Goal: Transaction & Acquisition: Purchase product/service

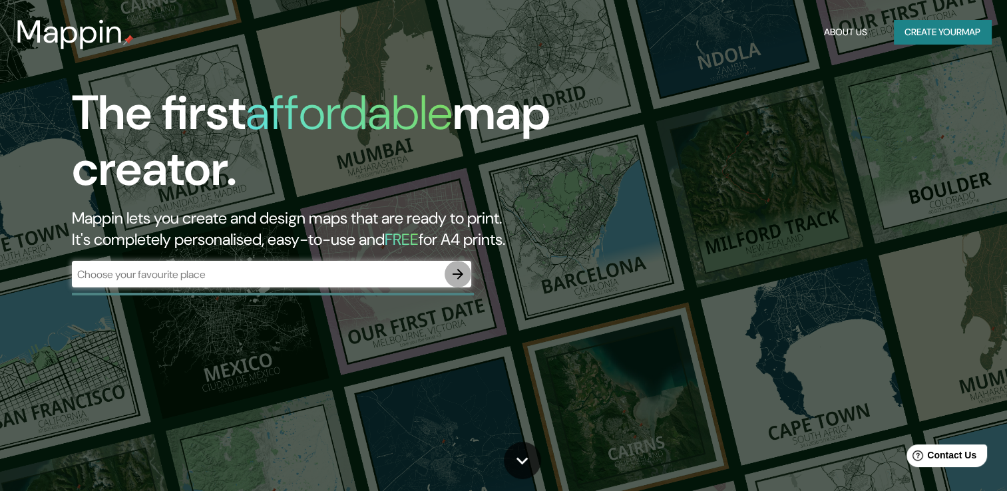
click at [454, 279] on icon "button" at bounding box center [458, 274] width 16 height 16
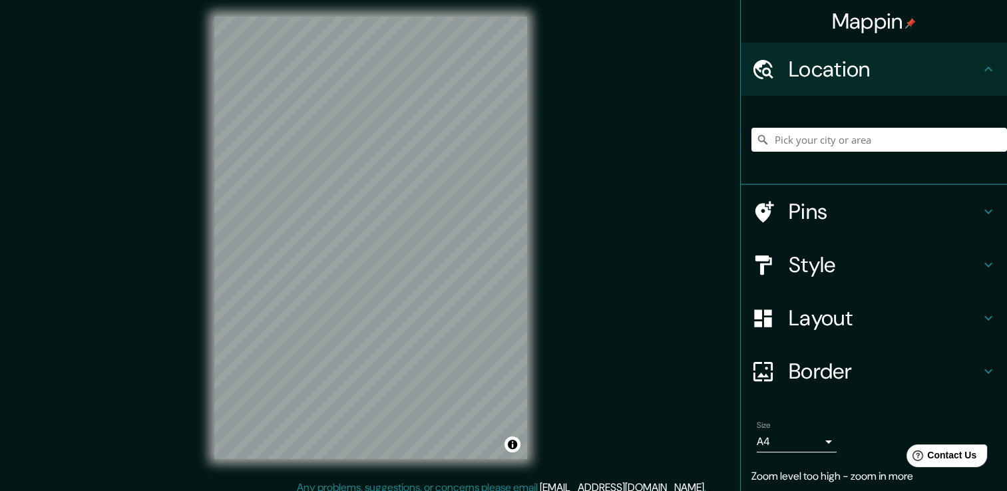
scroll to position [15, 0]
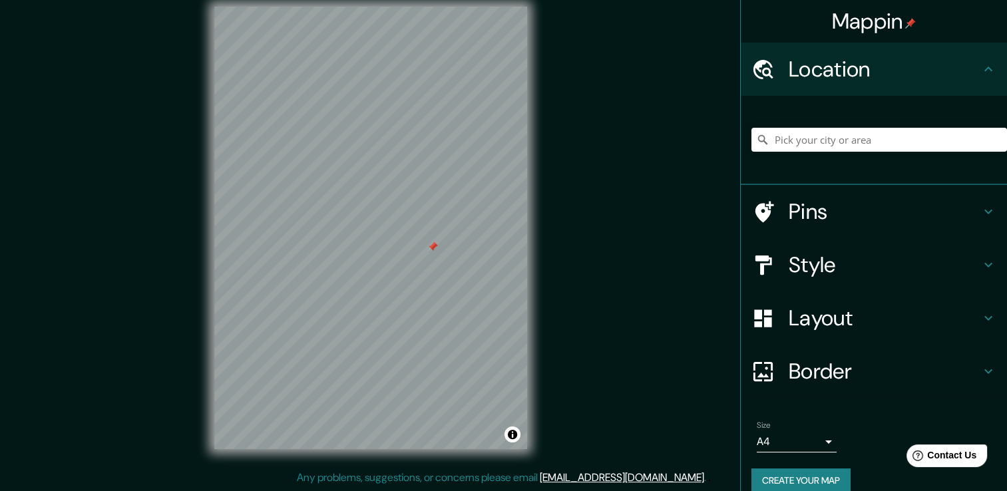
click at [860, 193] on div "Pins" at bounding box center [874, 211] width 266 height 53
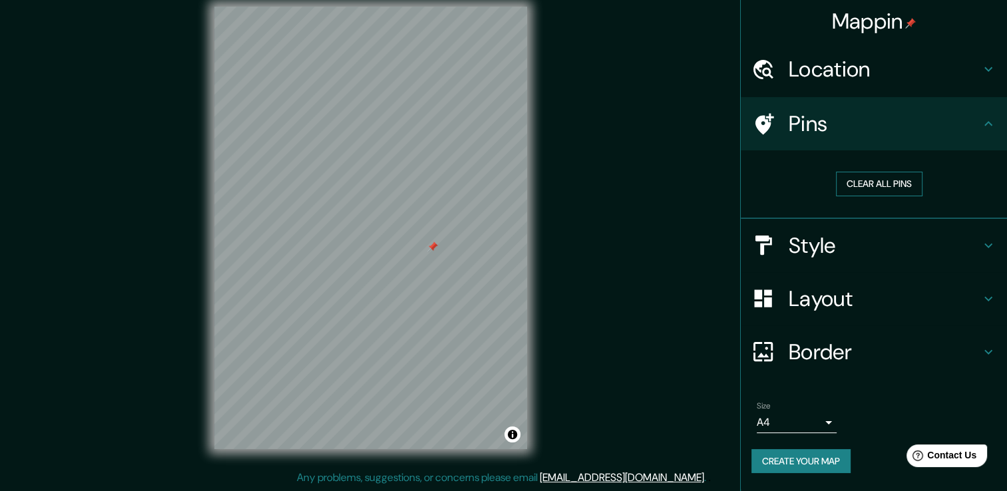
click at [886, 187] on button "Clear all pins" at bounding box center [879, 184] width 86 height 25
click at [824, 74] on h4 "Location" at bounding box center [884, 69] width 192 height 27
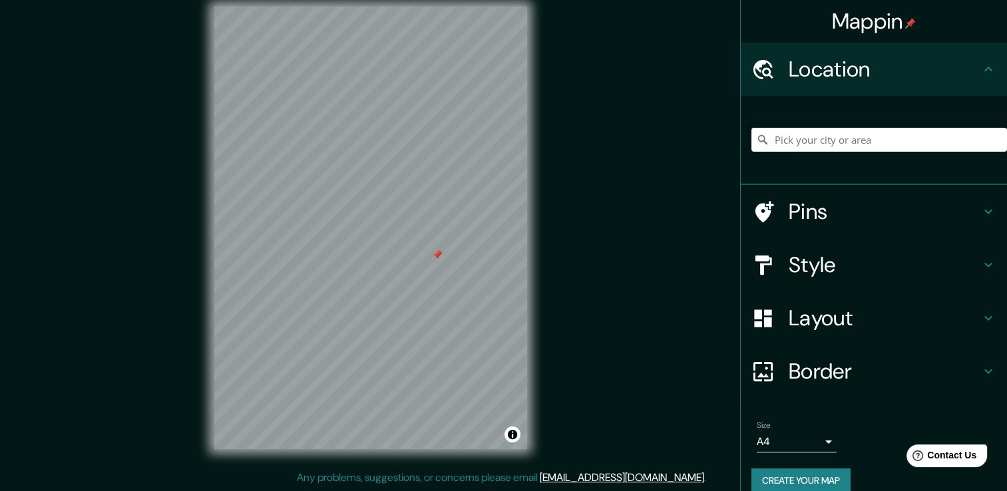
click at [846, 143] on input "Pick your city or area" at bounding box center [878, 140] width 255 height 24
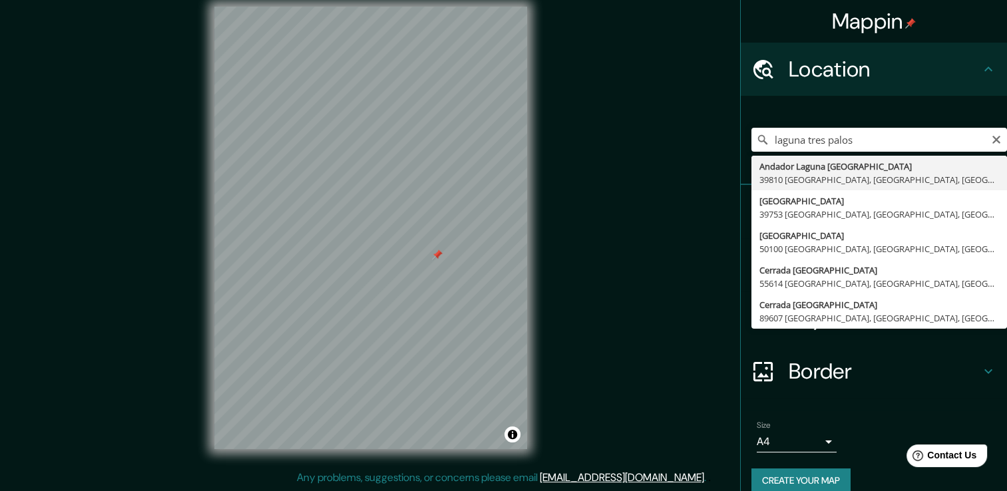
type input "Andador [GEOGRAPHIC_DATA], 39810 [GEOGRAPHIC_DATA], [GEOGRAPHIC_DATA], [GEOGRAP…"
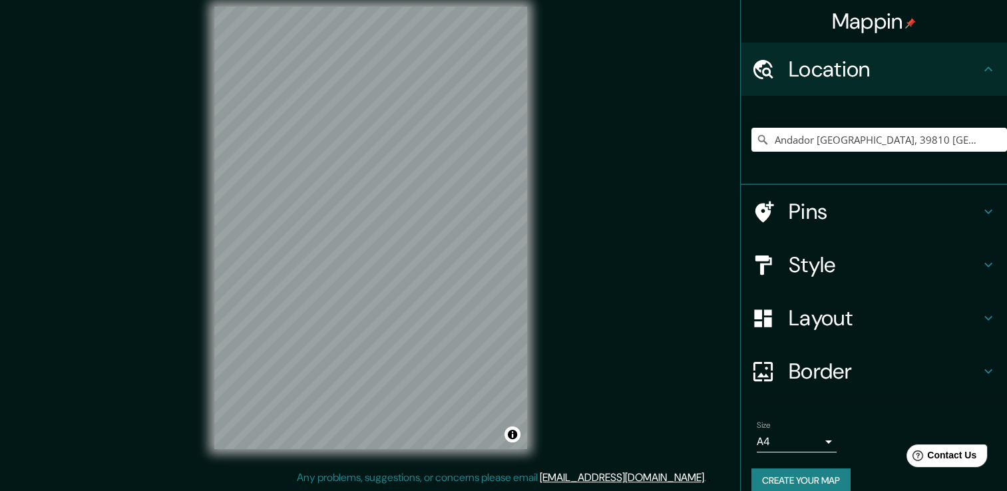
scroll to position [0, 0]
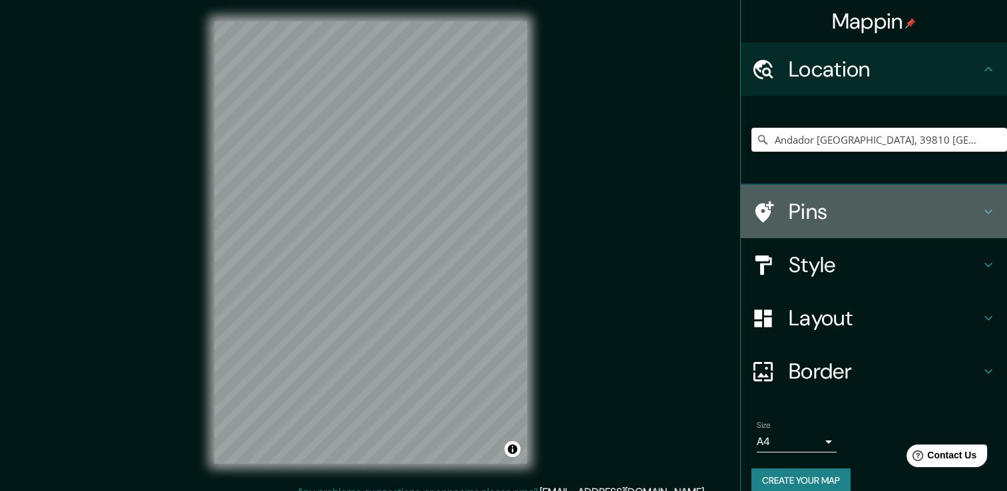
click at [953, 215] on h4 "Pins" at bounding box center [884, 211] width 192 height 27
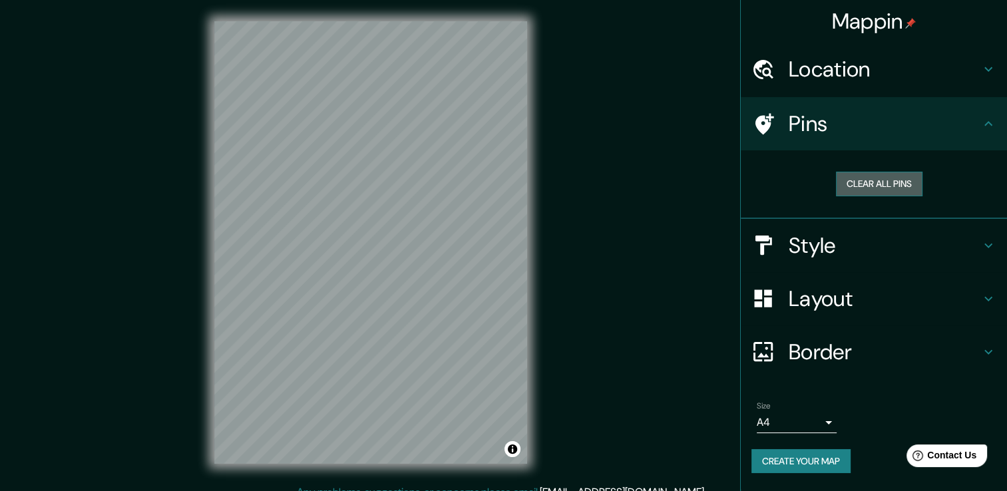
click at [884, 188] on button "Clear all pins" at bounding box center [879, 184] width 86 height 25
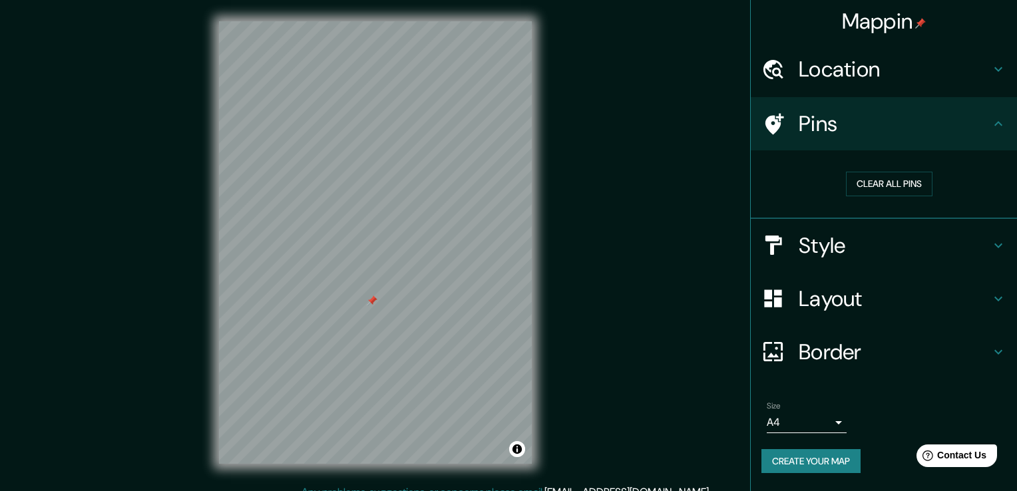
click at [826, 421] on body "Mappin Location Andador Laguna De Tres Palos, 39810 Acapulco, Guerrero, Mexico …" at bounding box center [508, 245] width 1017 height 491
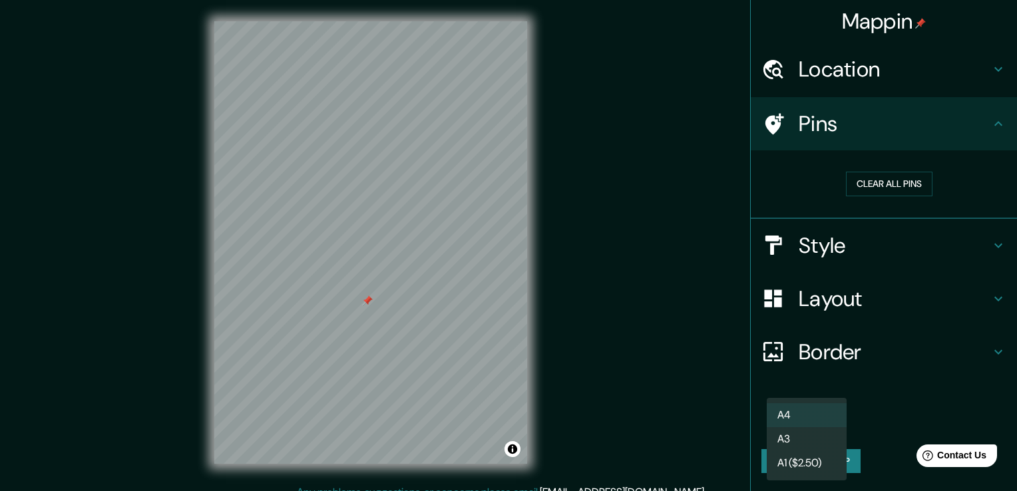
click at [881, 421] on div at bounding box center [508, 245] width 1017 height 491
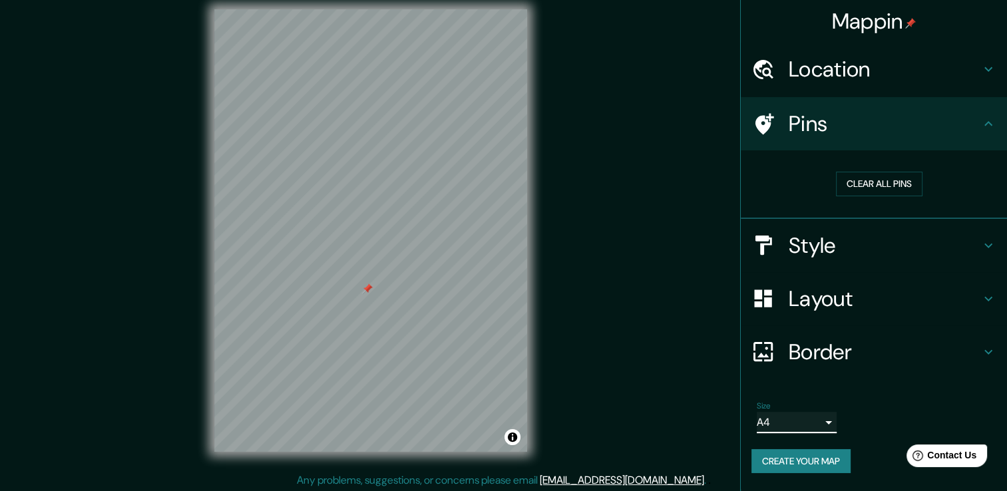
scroll to position [15, 0]
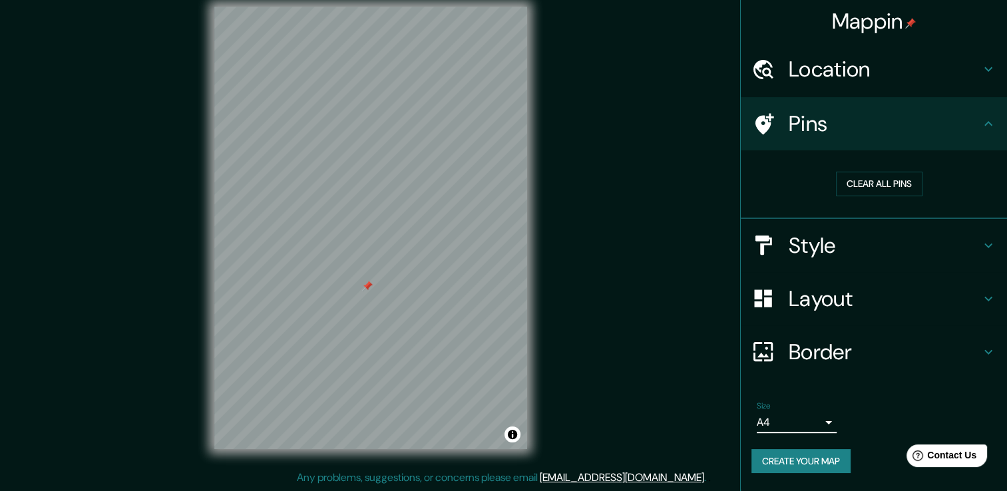
click at [950, 246] on h4 "Style" at bounding box center [884, 245] width 192 height 27
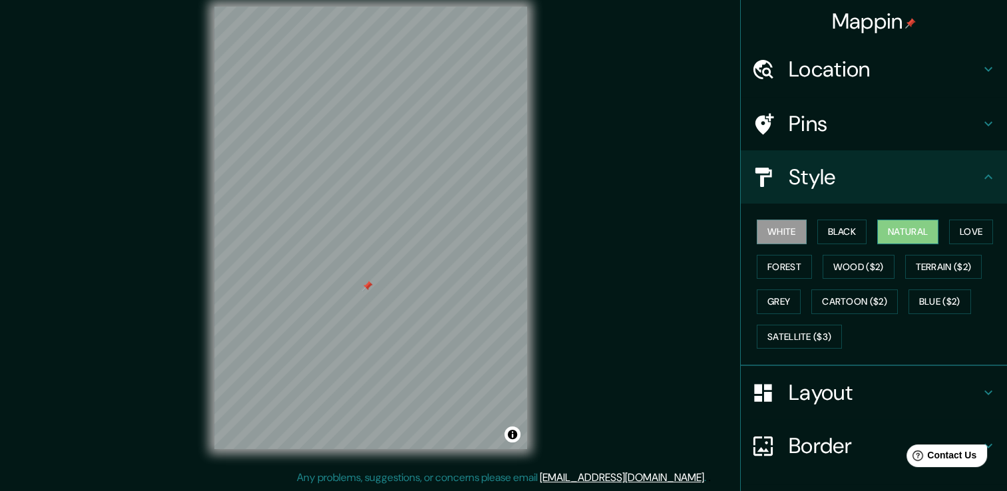
click at [902, 234] on button "Natural" at bounding box center [907, 232] width 61 height 25
click at [966, 221] on button "Love" at bounding box center [971, 232] width 44 height 25
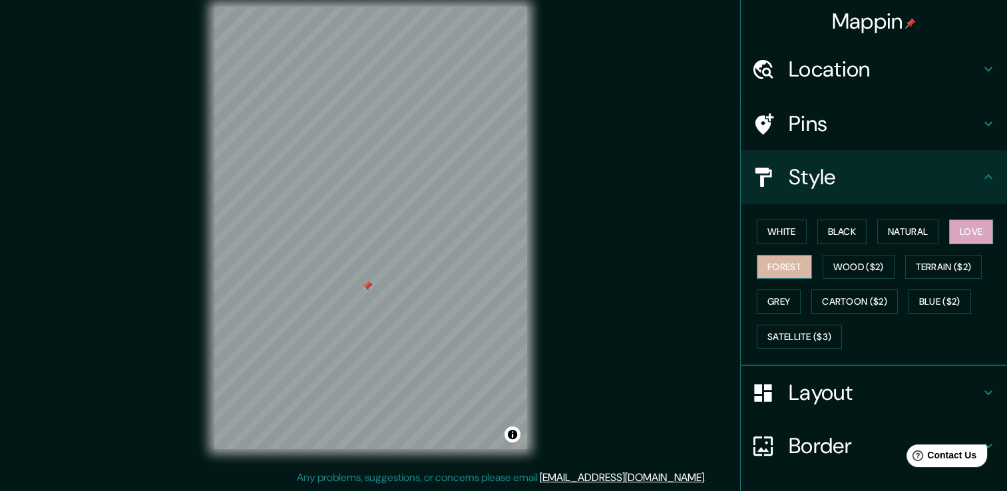
click at [776, 267] on button "Forest" at bounding box center [784, 267] width 55 height 25
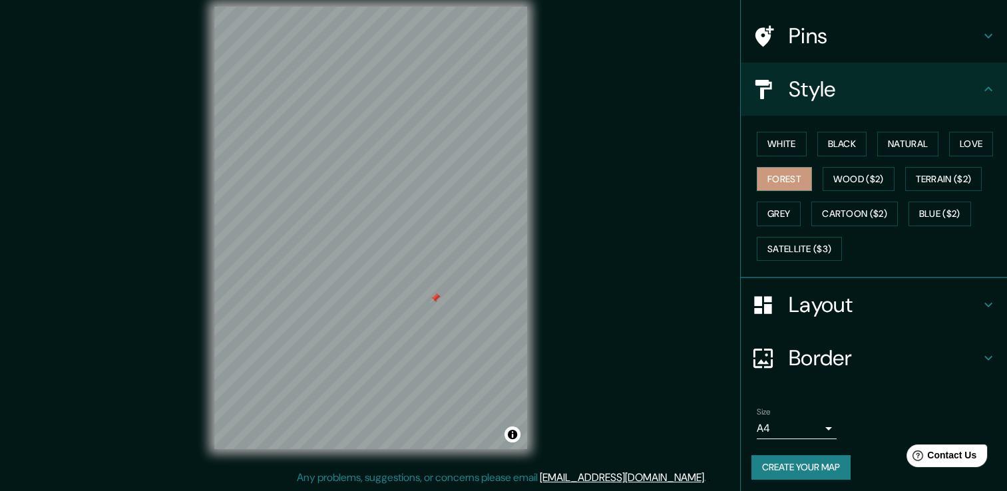
scroll to position [90, 0]
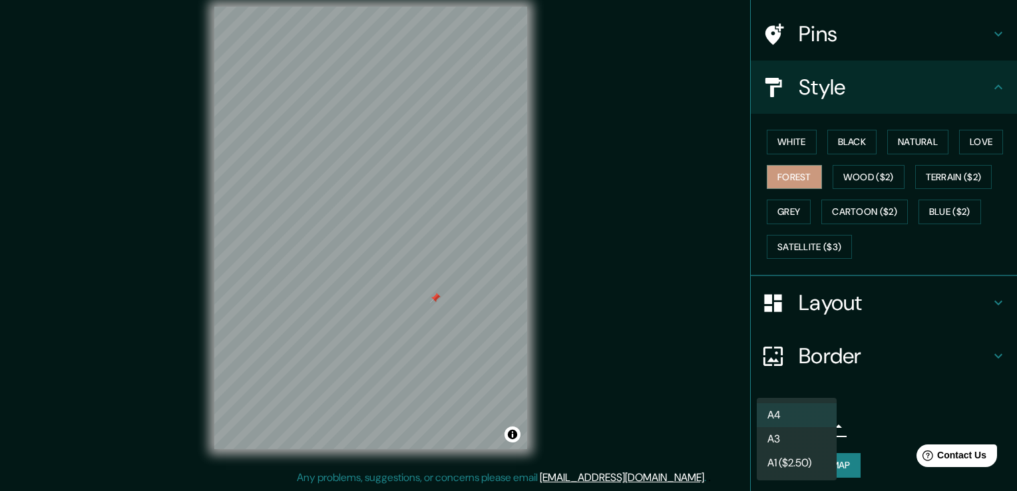
click at [814, 424] on body "Mappin Location Andador Laguna De Tres Palos, 39810 Acapulco, Guerrero, Mexico …" at bounding box center [508, 230] width 1017 height 491
click at [793, 444] on li "A3" at bounding box center [797, 439] width 80 height 24
type input "a4"
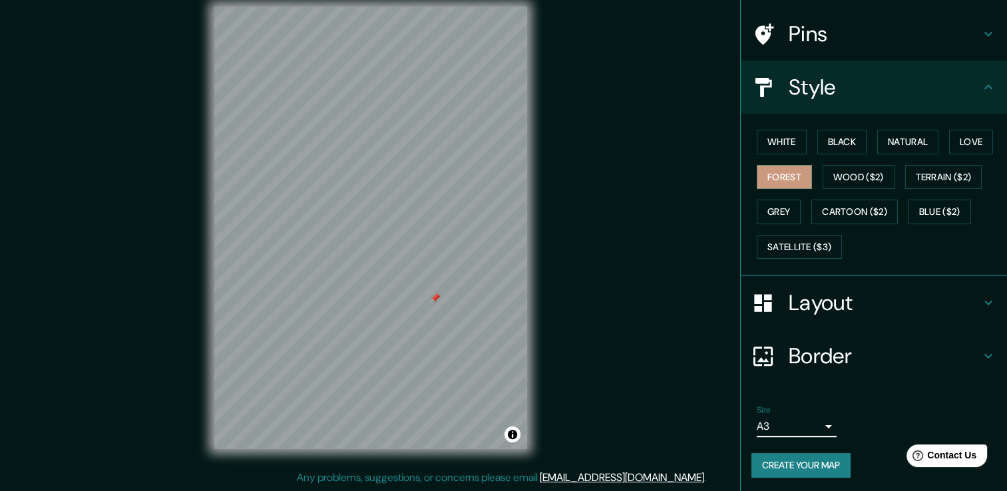
click at [858, 413] on div "Size A3 a4" at bounding box center [873, 421] width 245 height 43
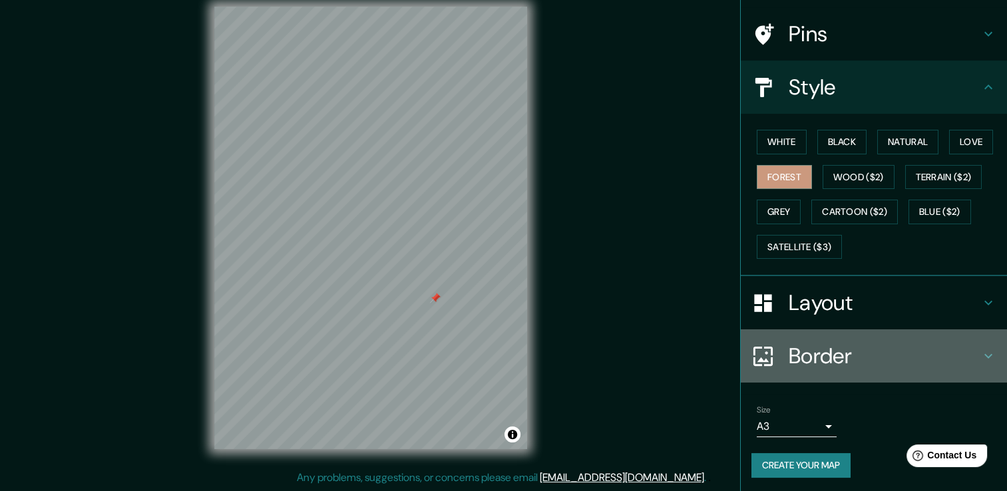
click at [860, 366] on h4 "Border" at bounding box center [884, 356] width 192 height 27
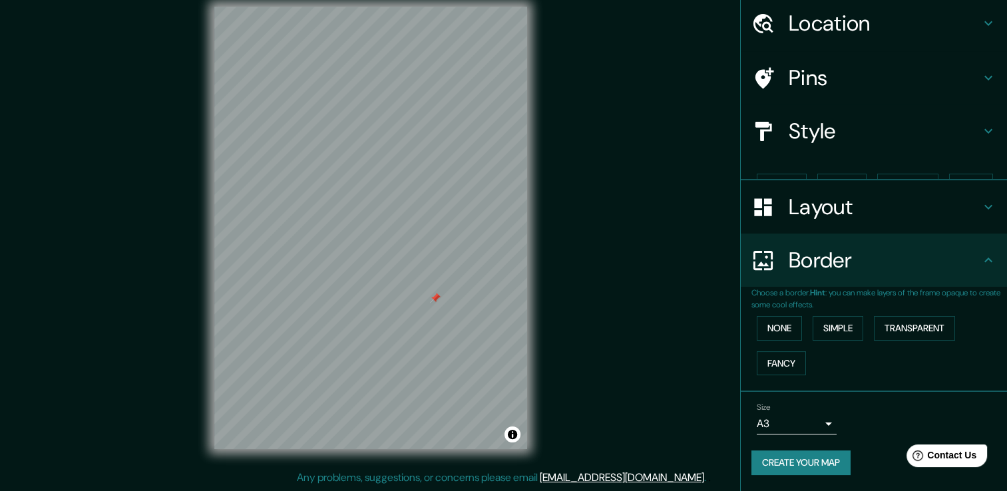
scroll to position [22, 0]
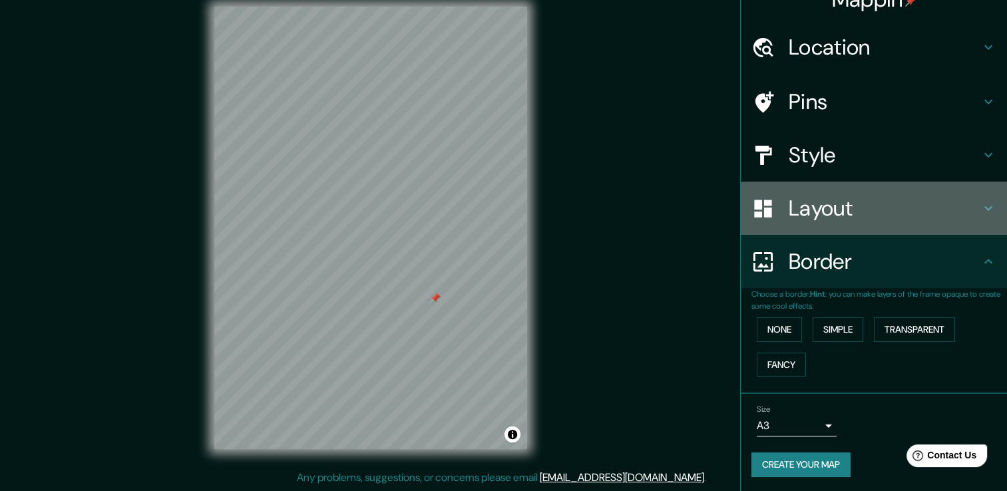
click at [892, 212] on h4 "Layout" at bounding box center [884, 208] width 192 height 27
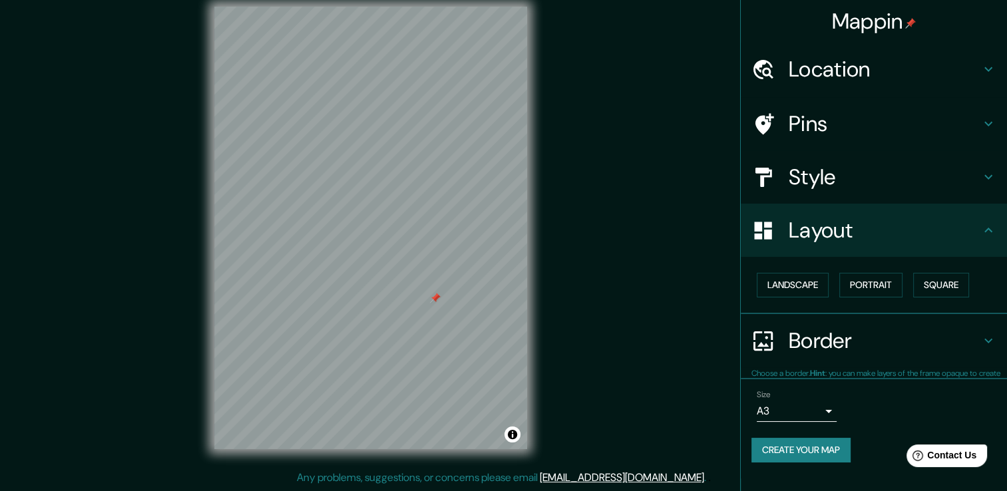
scroll to position [0, 0]
click at [895, 226] on h4 "Layout" at bounding box center [884, 230] width 192 height 27
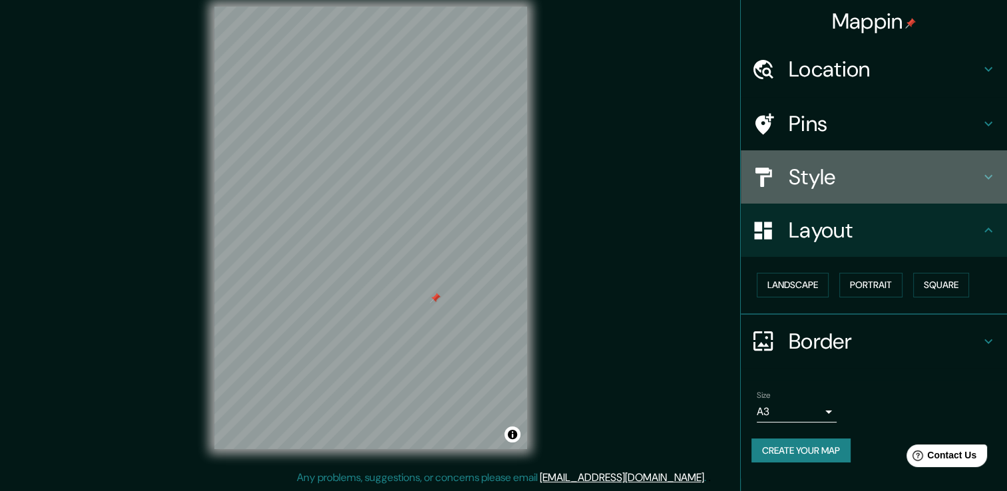
click at [953, 178] on h4 "Style" at bounding box center [884, 177] width 192 height 27
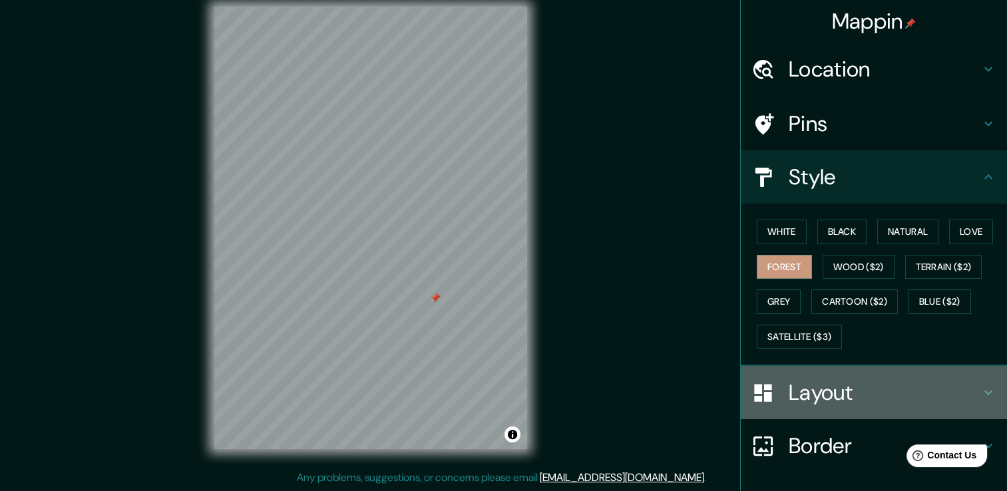
click at [929, 381] on h4 "Layout" at bounding box center [884, 392] width 192 height 27
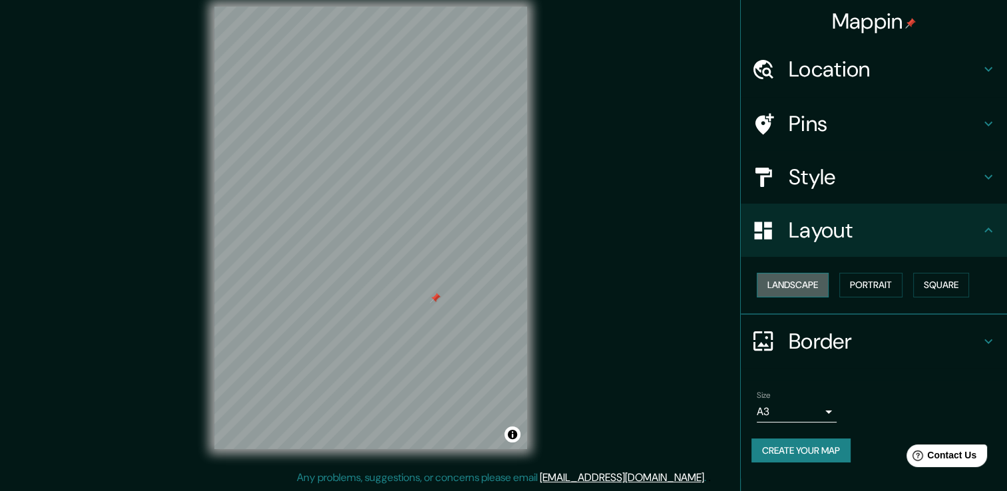
click at [796, 289] on button "Landscape" at bounding box center [793, 285] width 72 height 25
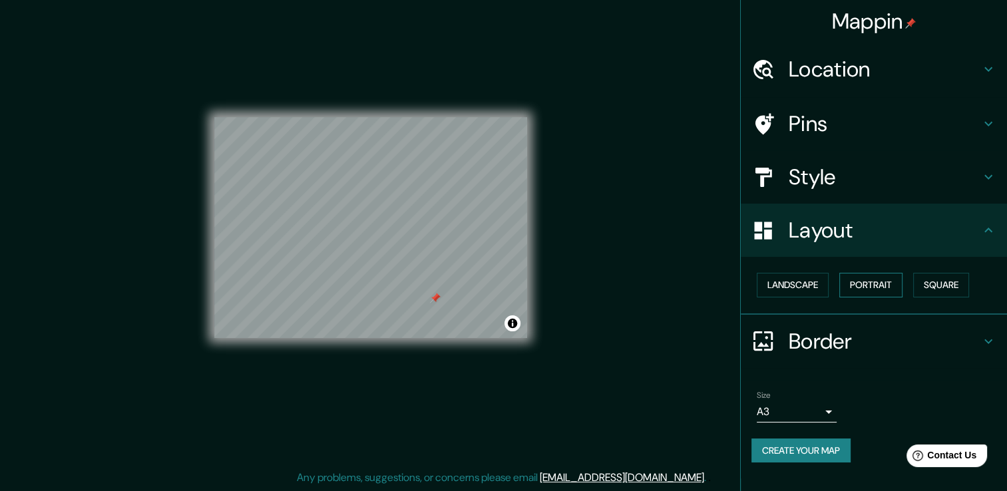
click at [886, 293] on button "Portrait" at bounding box center [870, 285] width 63 height 25
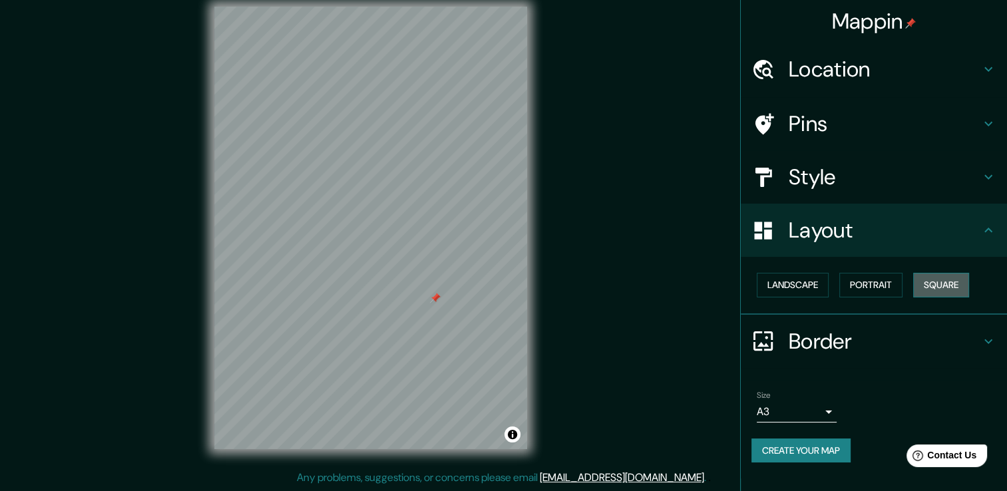
click at [955, 293] on button "Square" at bounding box center [941, 285] width 56 height 25
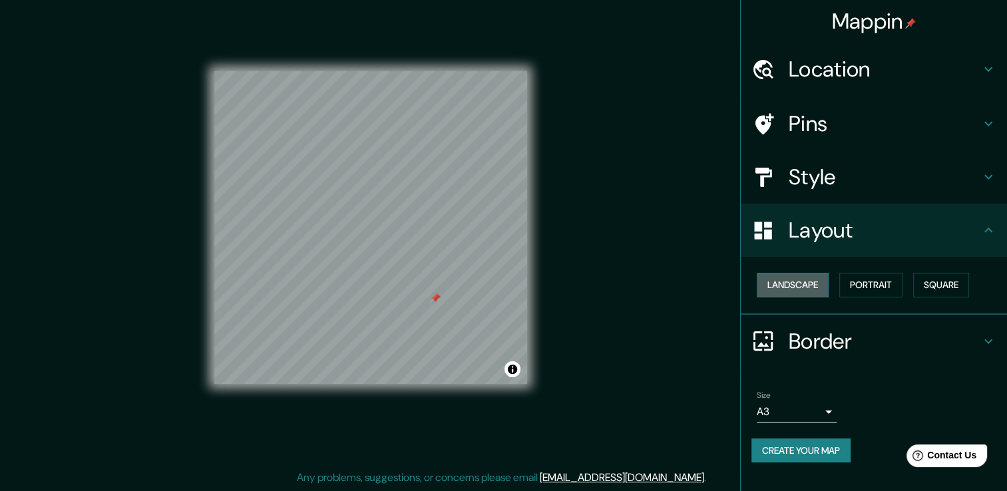
click at [792, 291] on button "Landscape" at bounding box center [793, 285] width 72 height 25
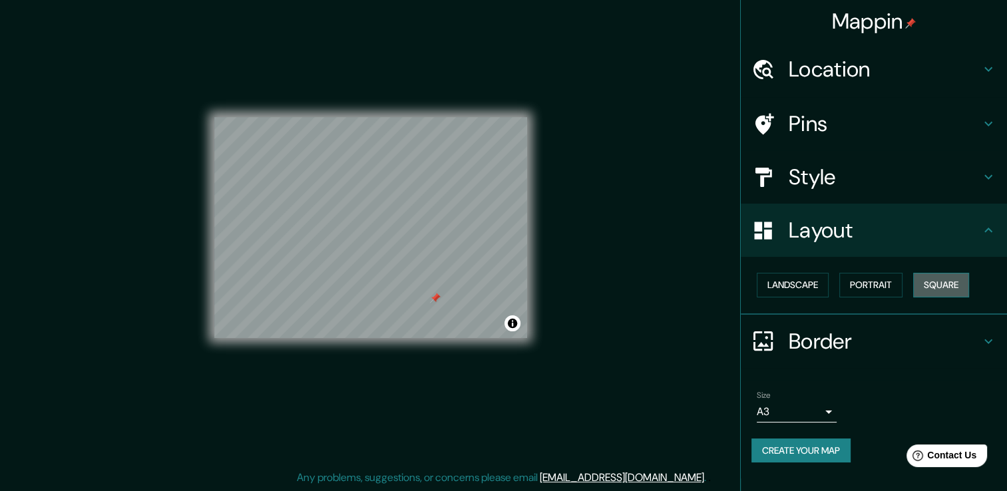
click at [949, 285] on button "Square" at bounding box center [941, 285] width 56 height 25
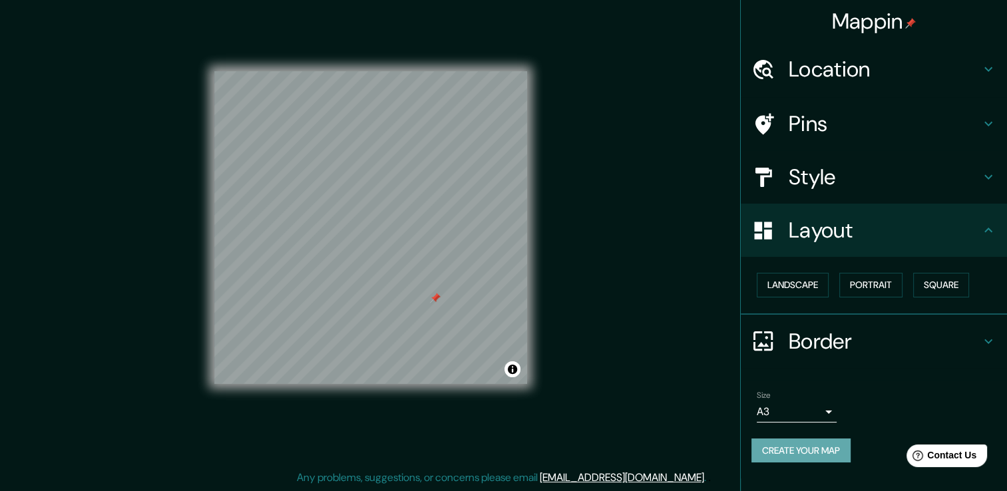
click at [798, 450] on button "Create your map" at bounding box center [800, 450] width 99 height 25
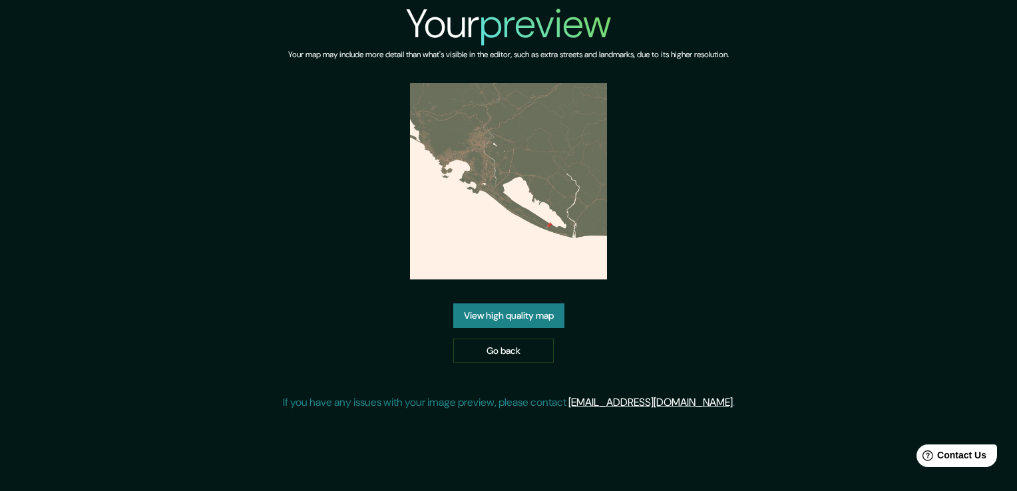
click at [511, 320] on link "View high quality map" at bounding box center [508, 315] width 111 height 25
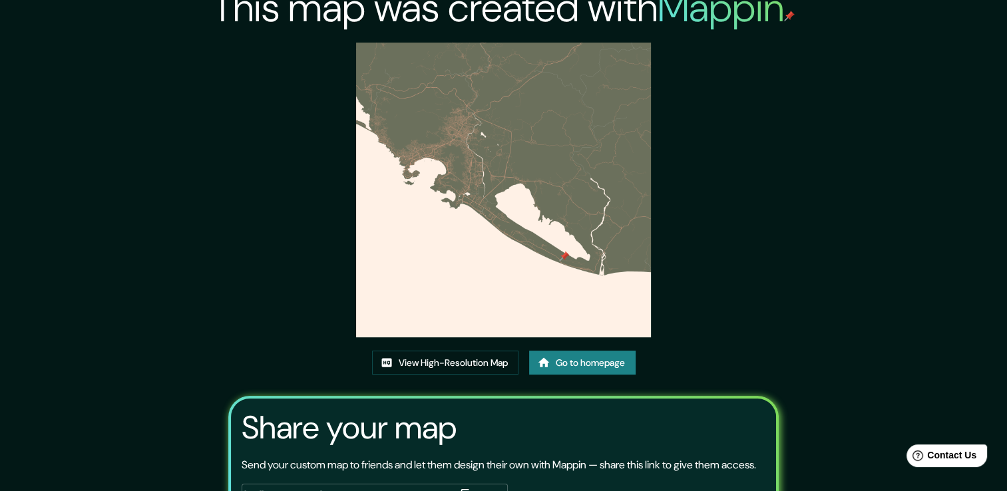
scroll to position [3, 0]
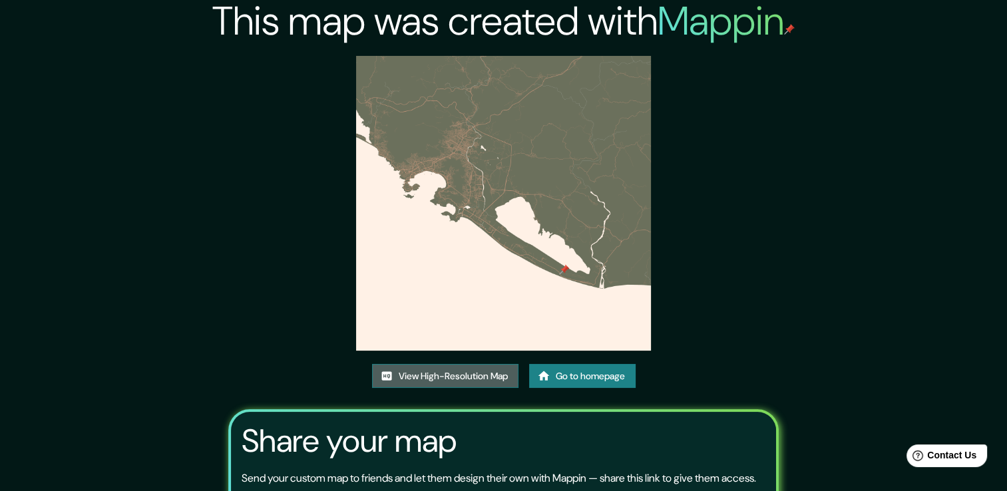
click at [496, 371] on link "View High-Resolution Map" at bounding box center [445, 376] width 146 height 25
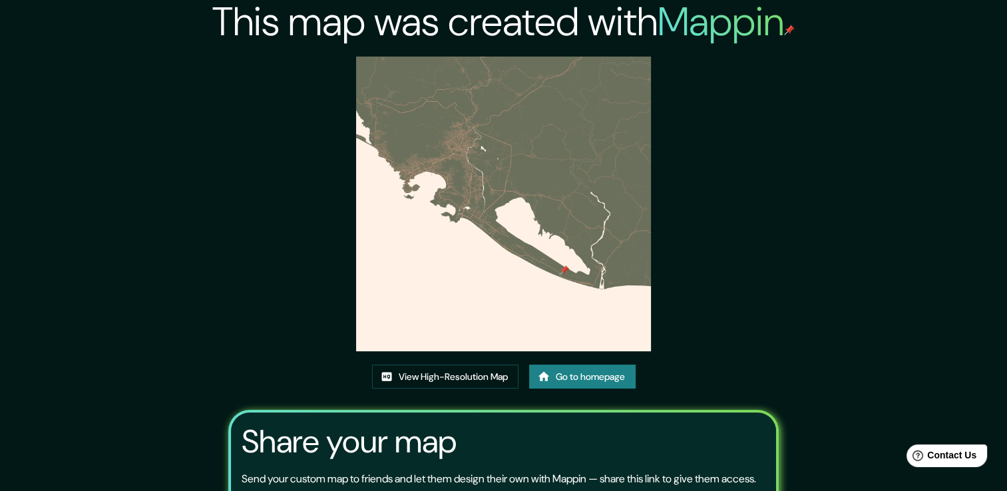
scroll to position [0, 0]
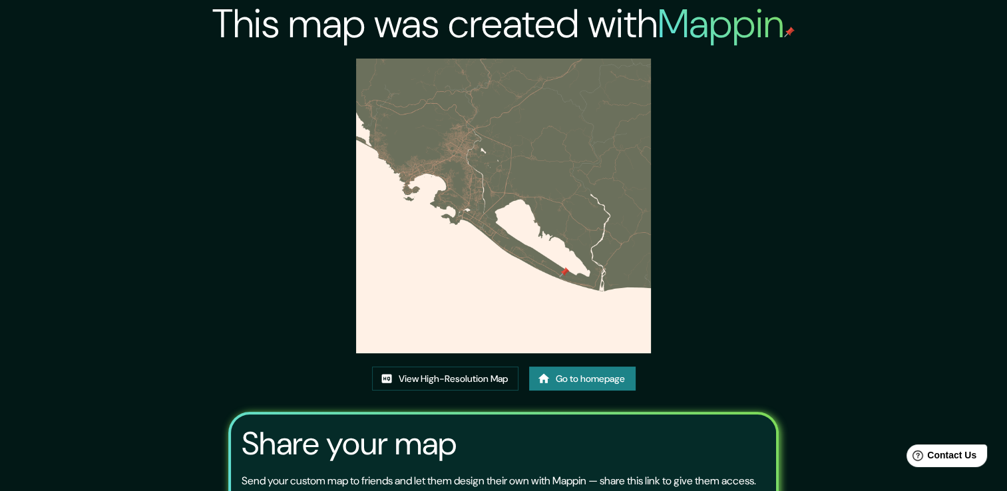
click at [584, 371] on link "Go to homepage" at bounding box center [582, 379] width 106 height 25
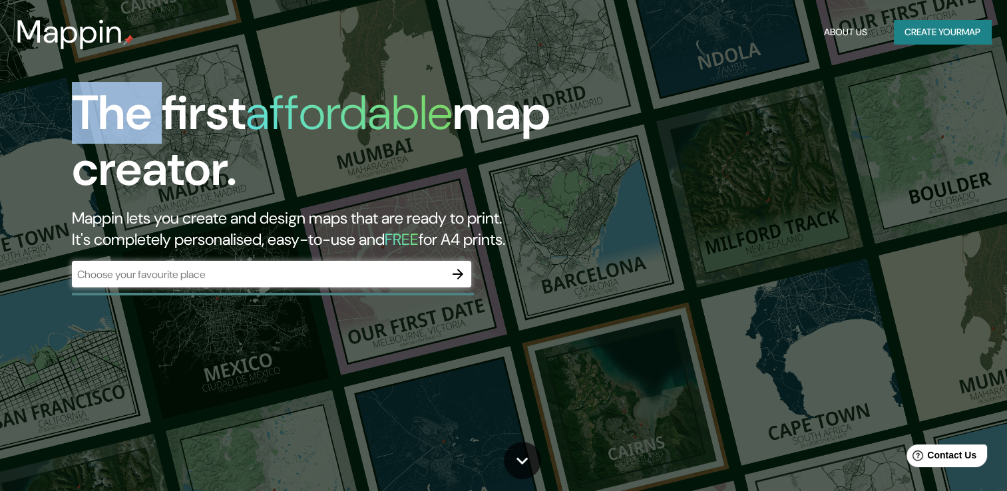
click at [334, 285] on div "​" at bounding box center [271, 274] width 399 height 27
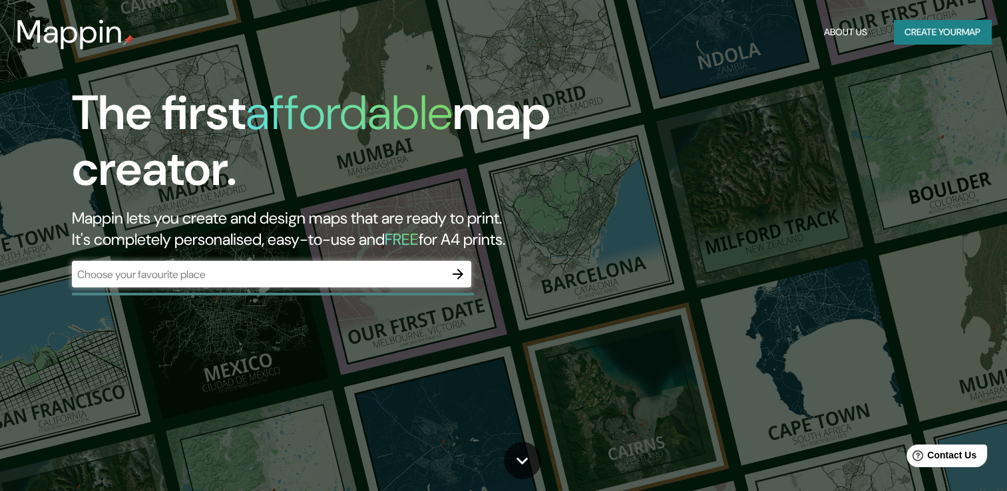
click at [334, 285] on div "​" at bounding box center [271, 274] width 399 height 27
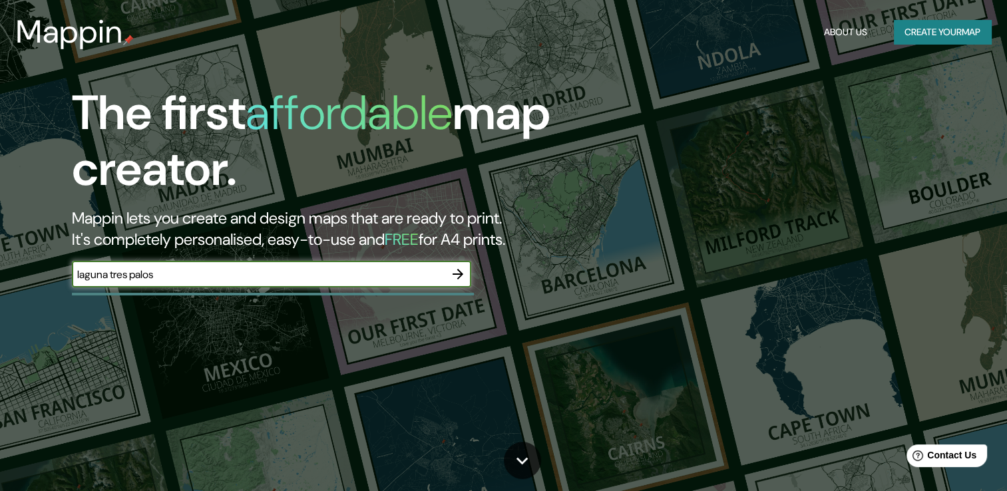
type input "laguna tres palos"
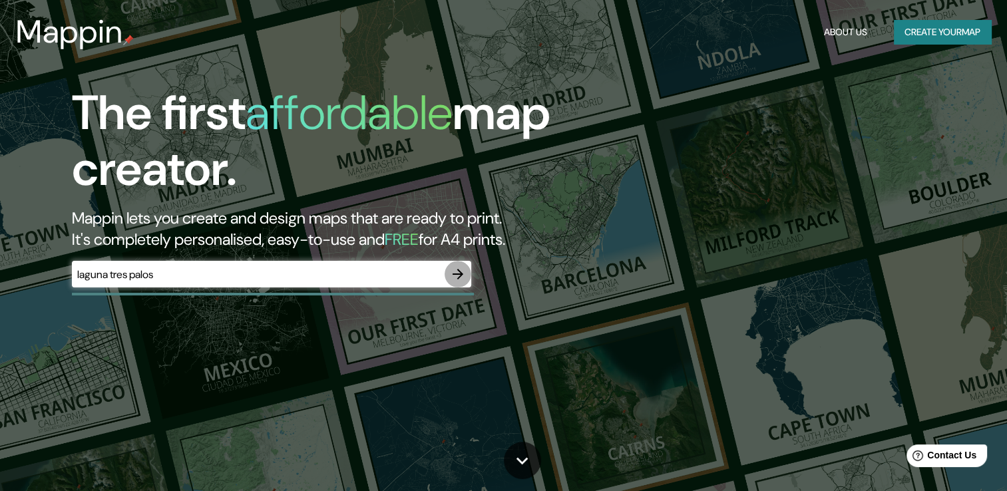
click at [460, 275] on icon "button" at bounding box center [457, 274] width 11 height 11
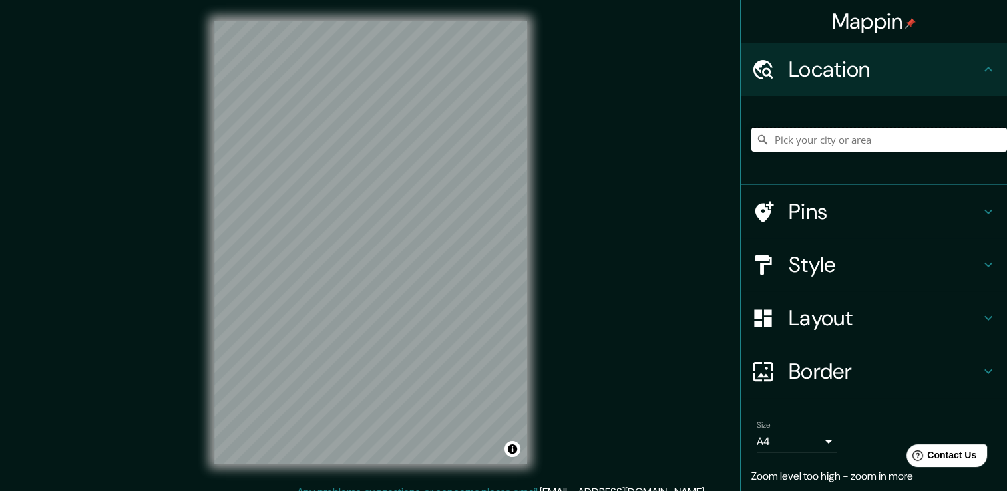
click at [830, 146] on input "Pick your city or area" at bounding box center [878, 140] width 255 height 24
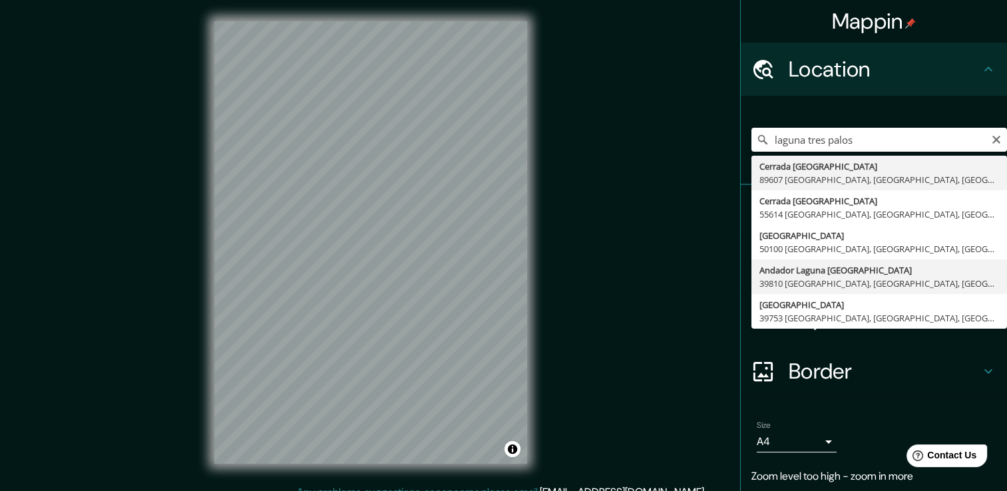
type input "Andador [GEOGRAPHIC_DATA], 39810 [GEOGRAPHIC_DATA], [GEOGRAPHIC_DATA], [GEOGRAP…"
click at [796, 275] on h4 "Style" at bounding box center [884, 265] width 192 height 27
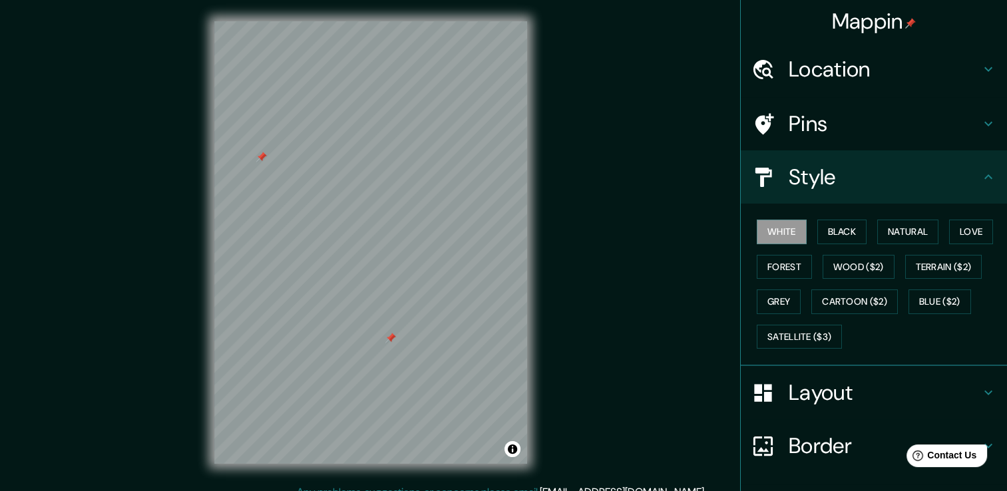
click at [389, 342] on div at bounding box center [390, 338] width 11 height 11
click at [961, 104] on div "Pins" at bounding box center [874, 123] width 266 height 53
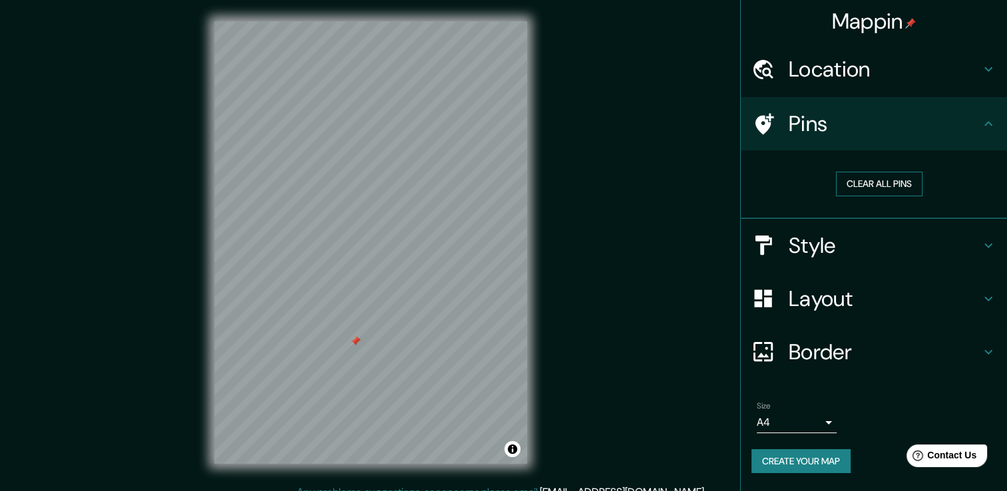
click at [892, 186] on button "Clear all pins" at bounding box center [879, 184] width 86 height 25
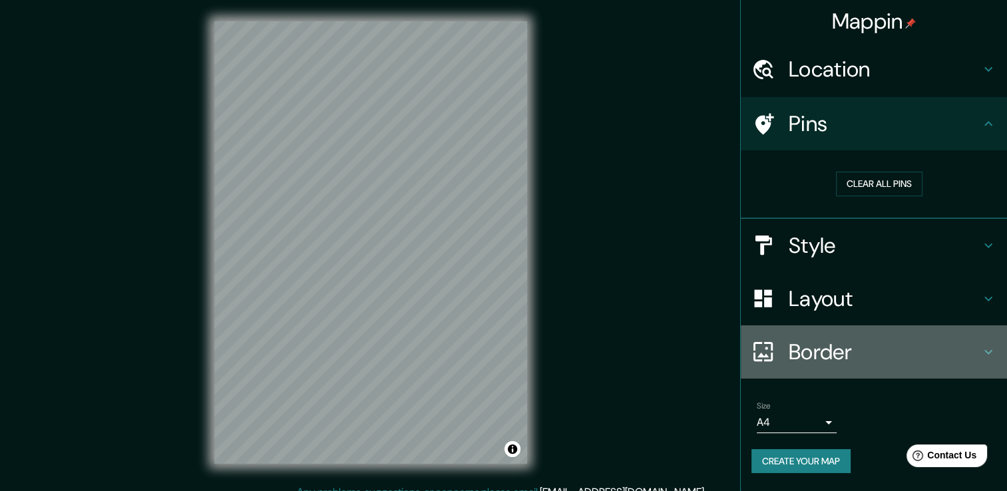
click at [879, 361] on h4 "Border" at bounding box center [884, 352] width 192 height 27
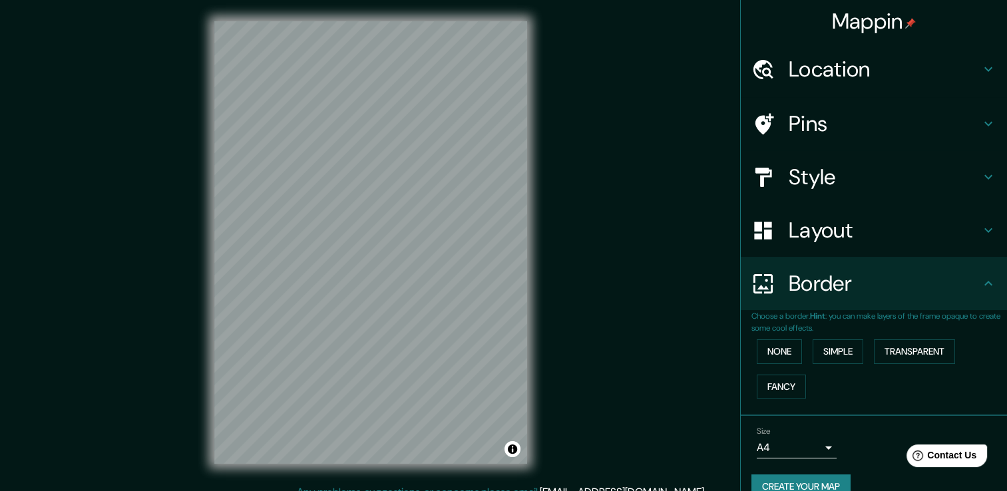
click at [904, 241] on h4 "Layout" at bounding box center [884, 230] width 192 height 27
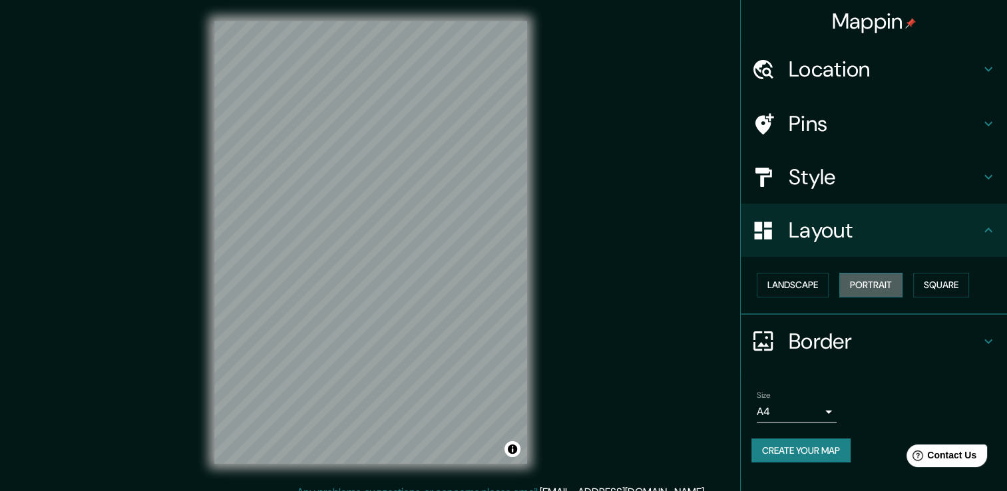
click at [857, 286] on button "Portrait" at bounding box center [870, 285] width 63 height 25
click at [810, 286] on button "Landscape" at bounding box center [793, 285] width 72 height 25
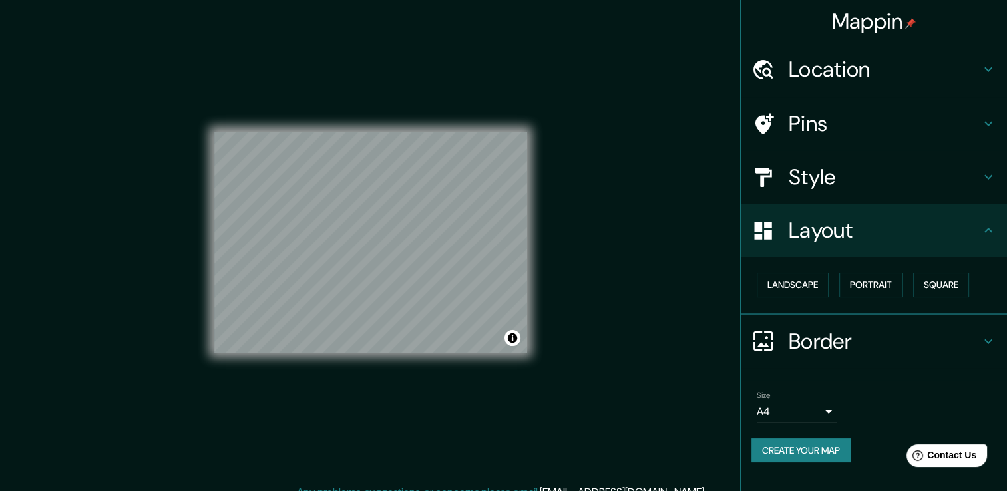
click at [865, 169] on h4 "Style" at bounding box center [884, 177] width 192 height 27
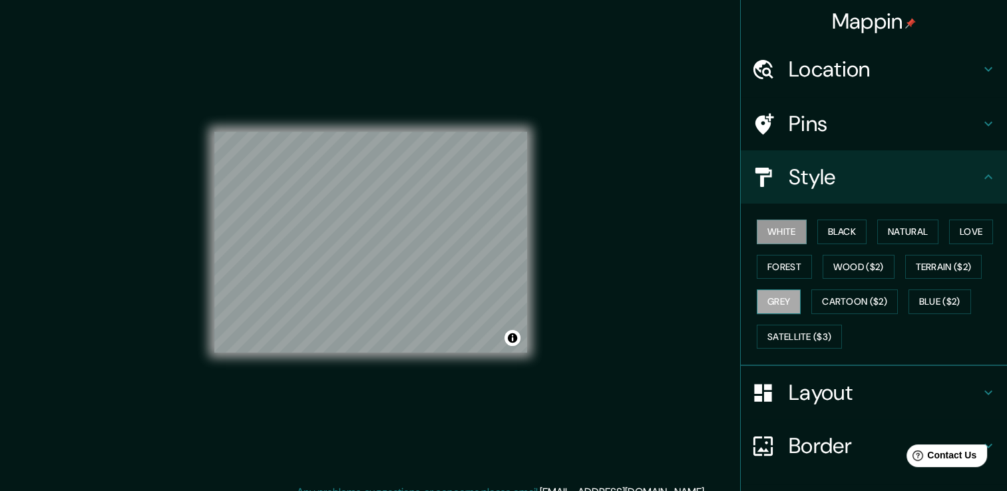
click at [783, 299] on button "Grey" at bounding box center [779, 301] width 44 height 25
click at [863, 300] on button "Cartoon ($2)" at bounding box center [854, 301] width 86 height 25
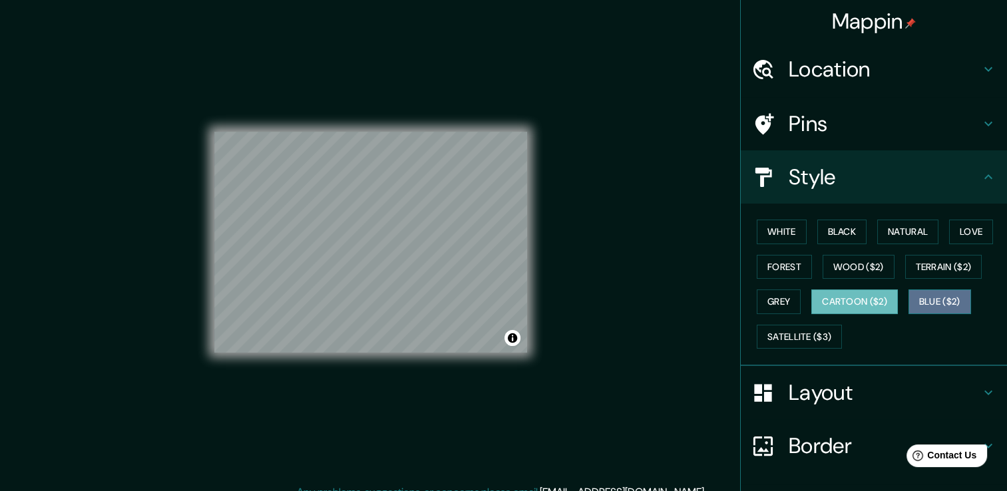
click at [918, 299] on button "Blue ($2)" at bounding box center [939, 301] width 63 height 25
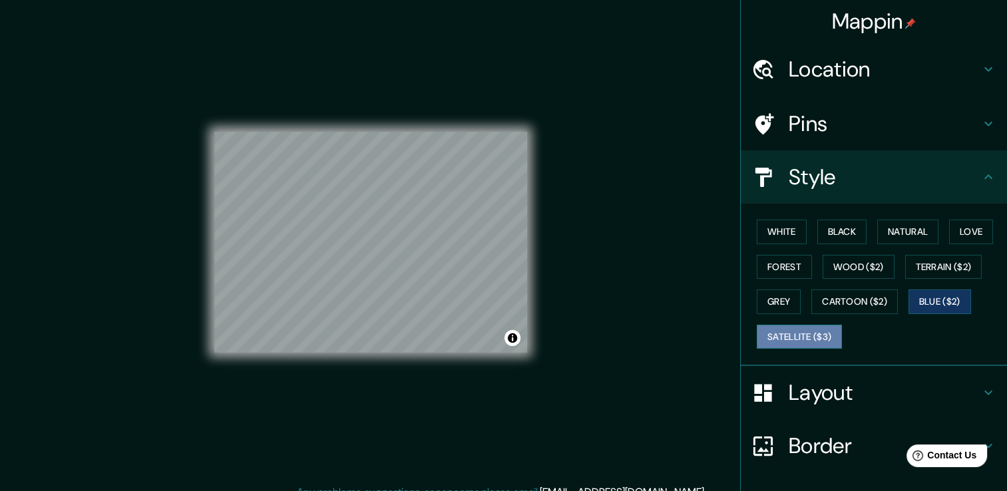
click at [788, 333] on button "Satellite ($3)" at bounding box center [799, 337] width 85 height 25
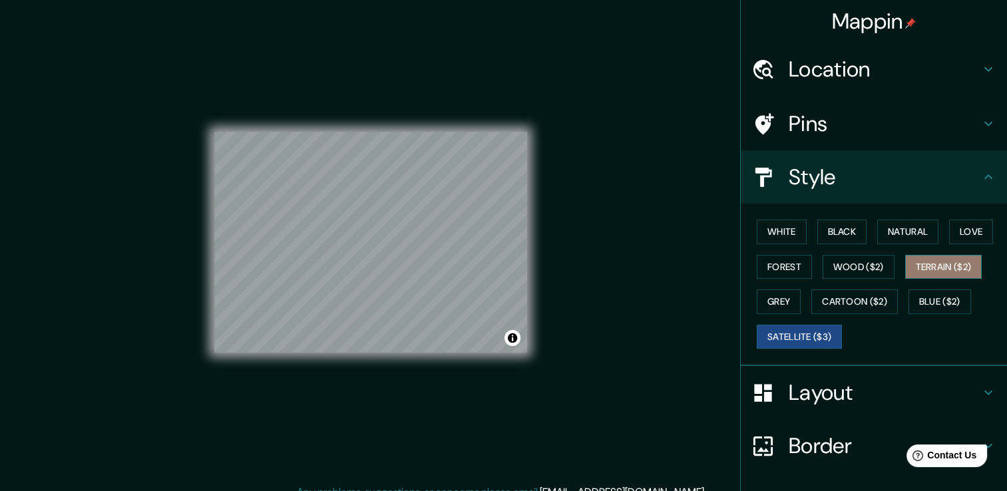
click at [945, 265] on button "Terrain ($2)" at bounding box center [943, 267] width 77 height 25
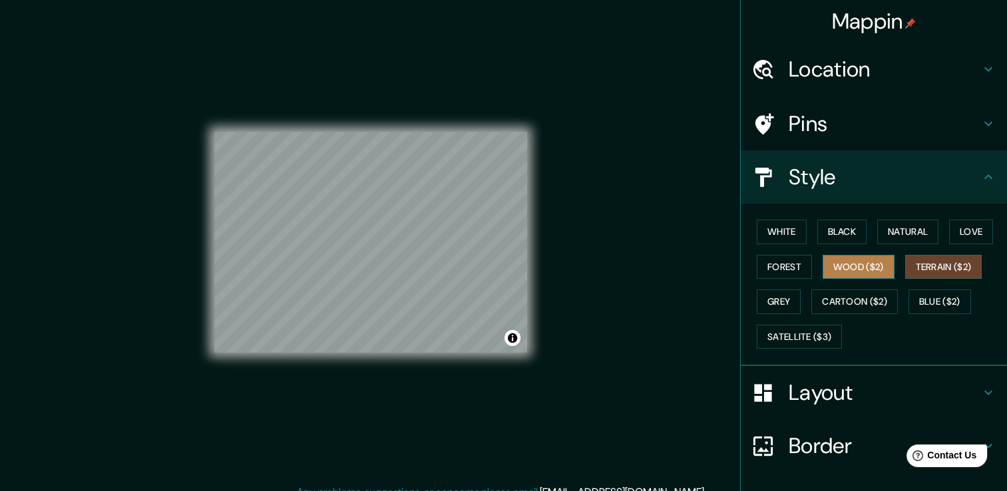
click at [842, 272] on button "Wood ($2)" at bounding box center [858, 267] width 72 height 25
click at [777, 260] on button "Forest" at bounding box center [784, 267] width 55 height 25
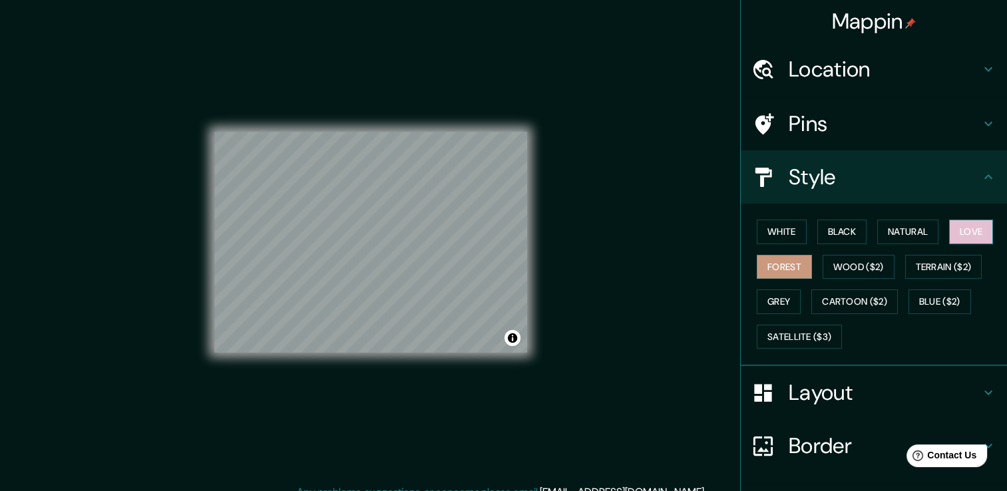
click at [963, 231] on button "Love" at bounding box center [971, 232] width 44 height 25
click at [931, 228] on button "Natural" at bounding box center [907, 232] width 61 height 25
click at [877, 230] on button "Natural" at bounding box center [907, 232] width 61 height 25
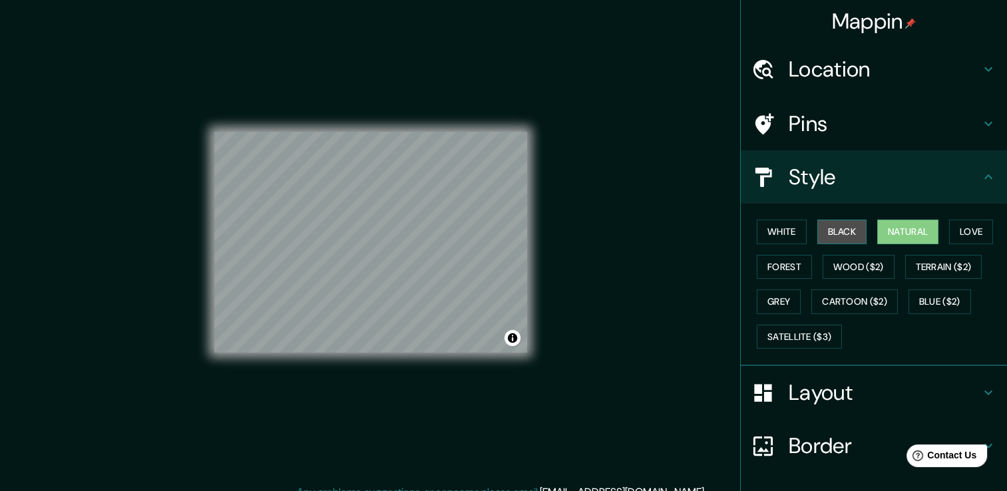
click at [843, 235] on button "Black" at bounding box center [842, 232] width 50 height 25
click at [770, 236] on button "White" at bounding box center [782, 232] width 50 height 25
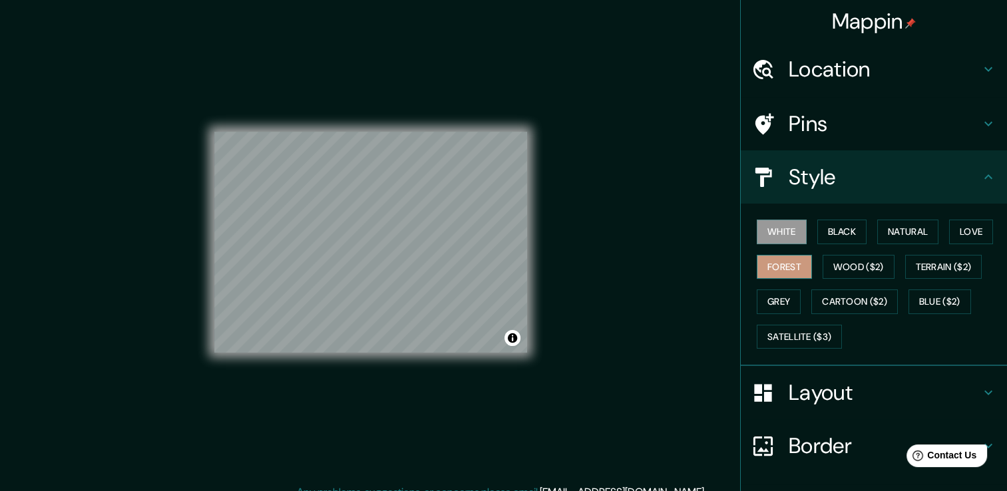
click at [766, 265] on button "Forest" at bounding box center [784, 267] width 55 height 25
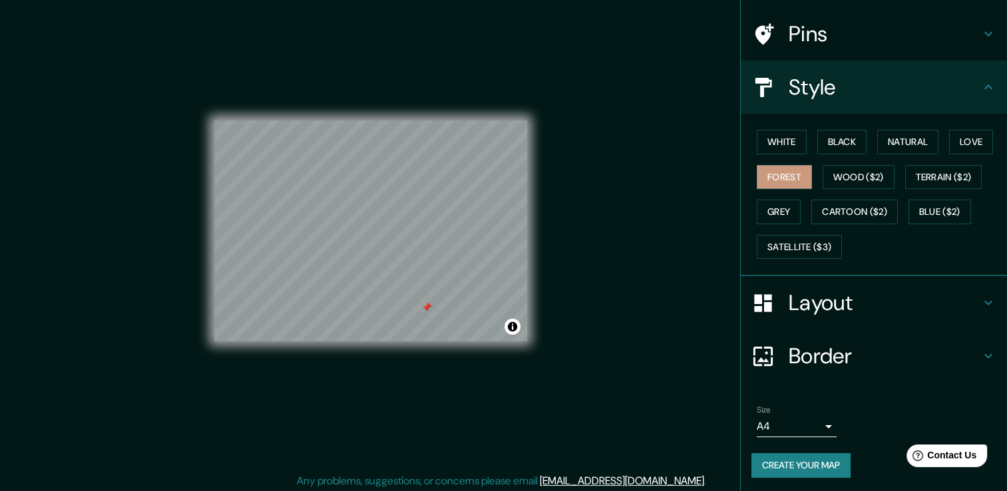
scroll to position [15, 0]
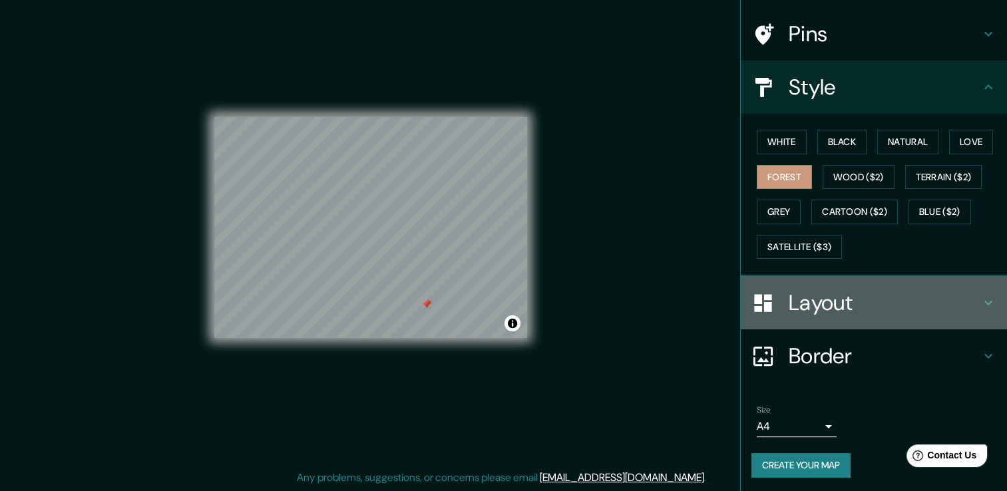
click at [944, 317] on div "Layout" at bounding box center [874, 302] width 266 height 53
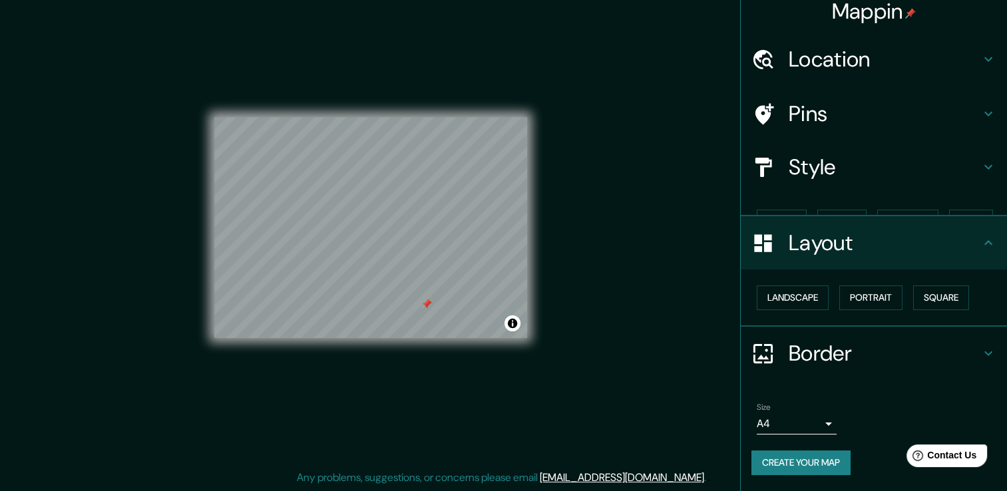
scroll to position [0, 0]
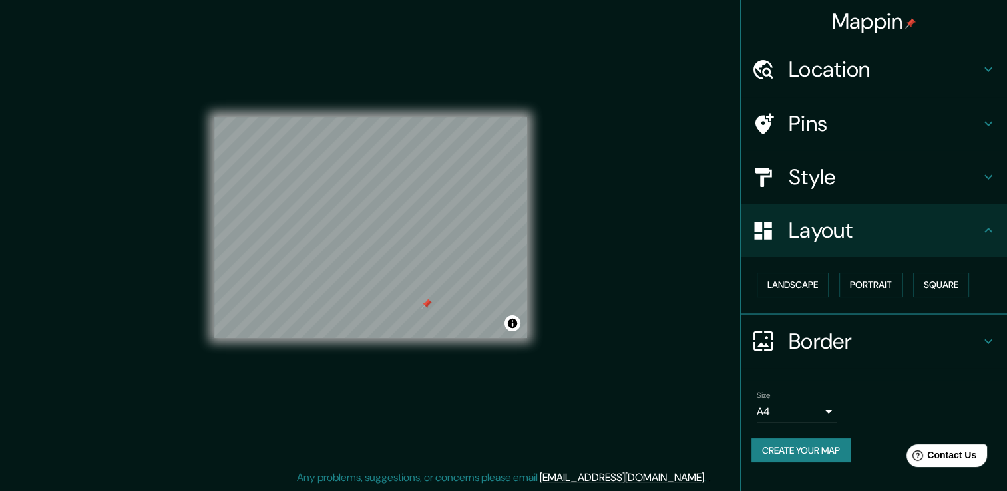
click at [778, 347] on div at bounding box center [769, 340] width 37 height 23
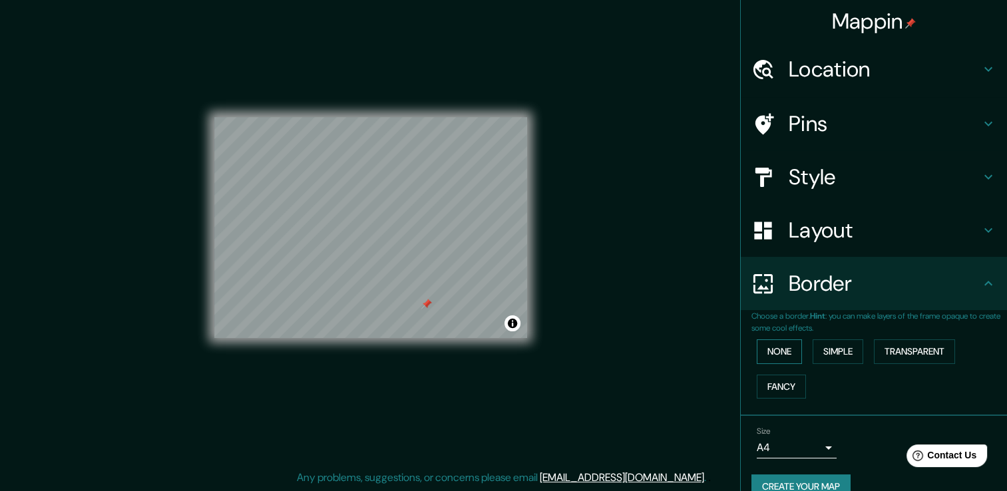
click at [761, 355] on button "None" at bounding box center [779, 351] width 45 height 25
click at [829, 357] on button "Simple" at bounding box center [837, 351] width 51 height 25
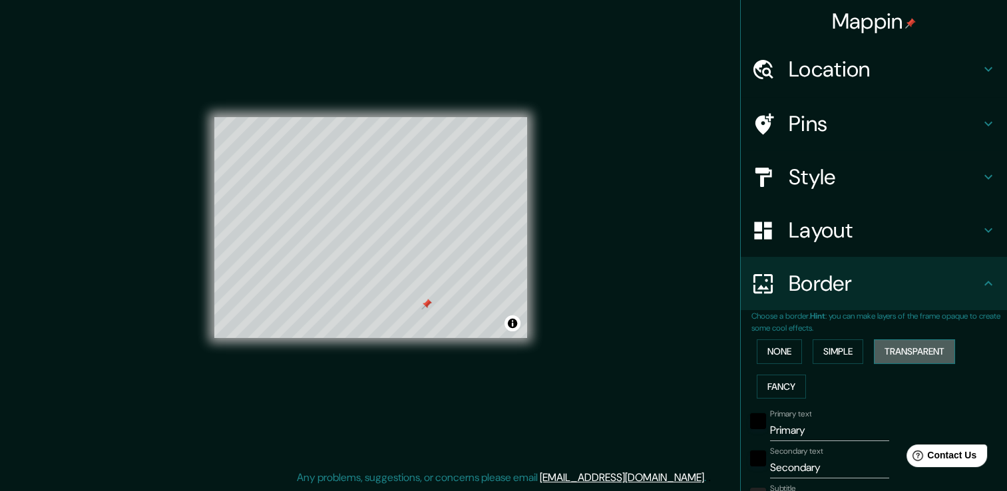
click at [902, 355] on button "Transparent" at bounding box center [914, 351] width 81 height 25
click at [788, 384] on button "Fancy" at bounding box center [781, 387] width 49 height 25
click at [769, 351] on button "None" at bounding box center [779, 351] width 45 height 25
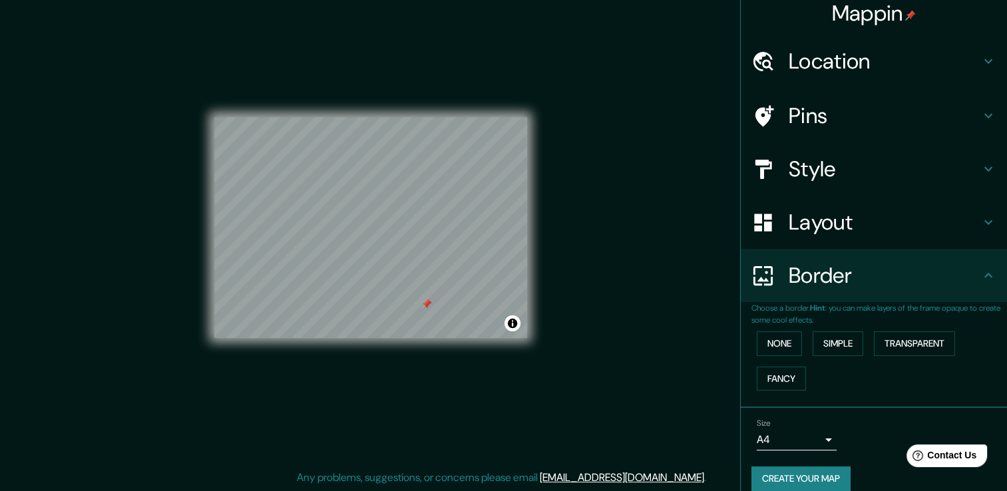
scroll to position [22, 0]
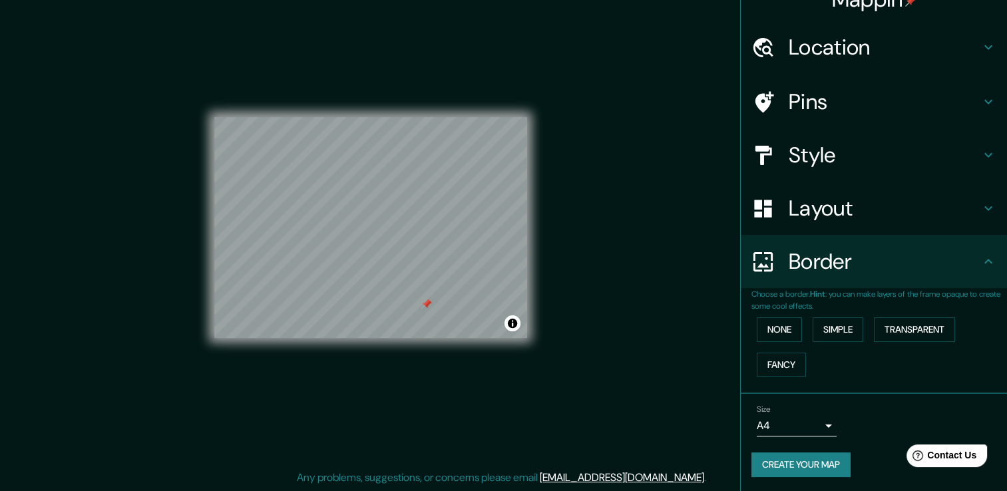
click at [825, 457] on button "Create your map" at bounding box center [800, 464] width 99 height 25
click at [786, 464] on button "Create your map" at bounding box center [800, 464] width 99 height 25
click at [751, 462] on button "Create your map" at bounding box center [800, 464] width 99 height 25
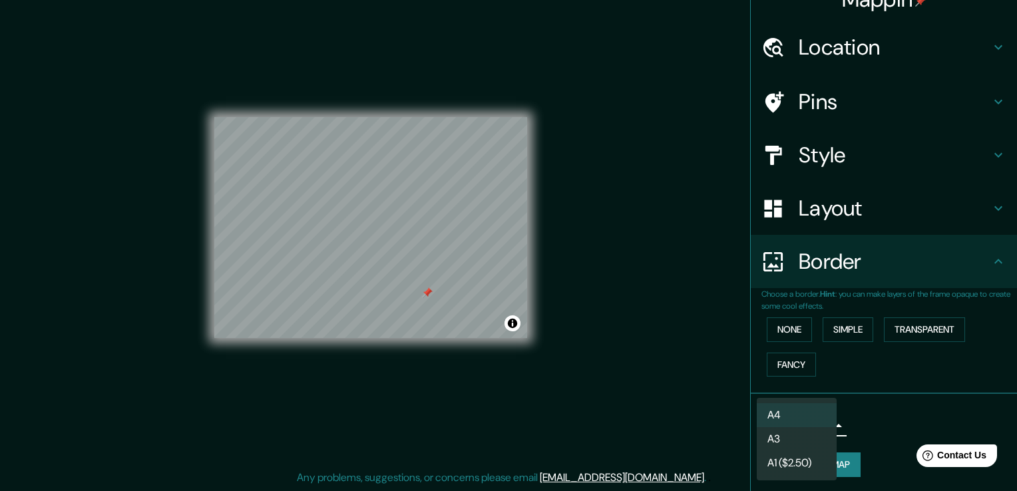
click at [804, 422] on body "Mappin Location Andador Laguna De Tres Palos, 39810 Acapulco, Guerrero, Mexico …" at bounding box center [508, 230] width 1017 height 491
click at [889, 437] on div at bounding box center [508, 245] width 1017 height 491
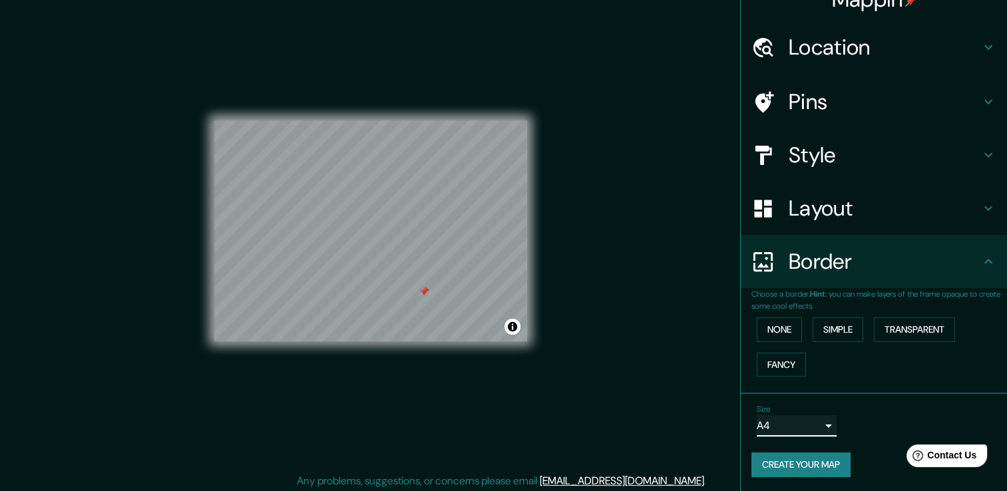
scroll to position [15, 0]
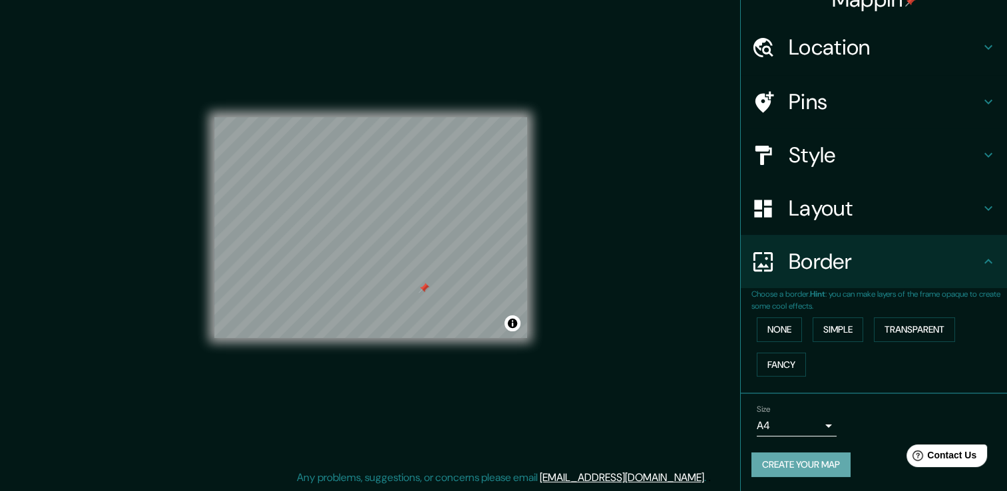
click at [774, 453] on button "Create your map" at bounding box center [800, 464] width 99 height 25
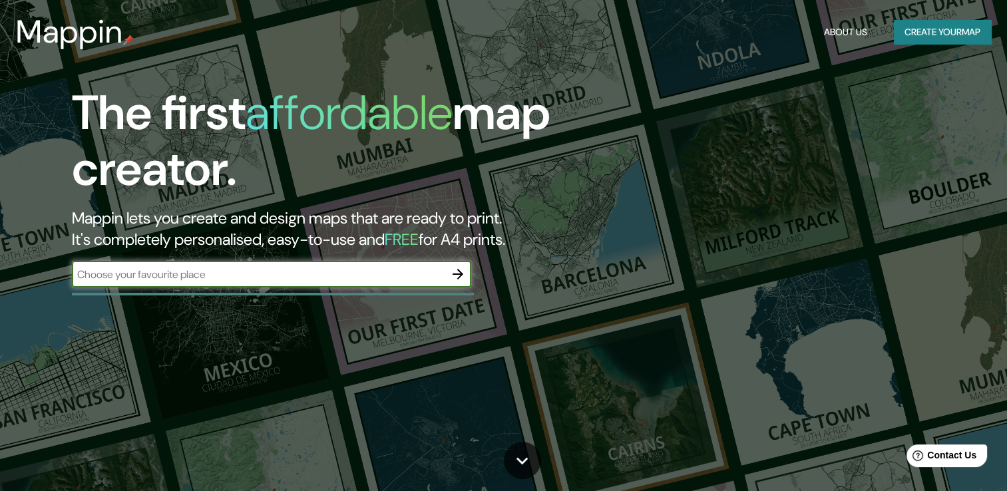
click at [461, 274] on icon "button" at bounding box center [457, 274] width 11 height 11
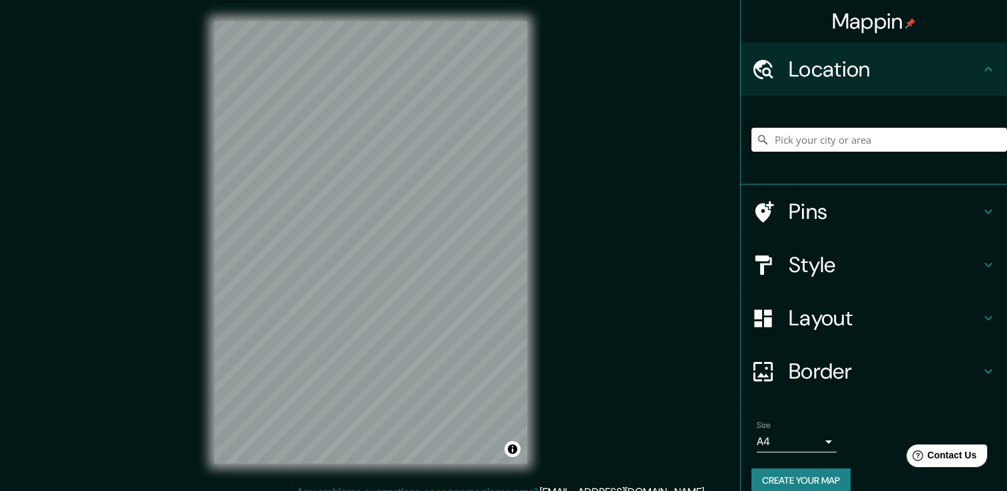
click at [853, 140] on input "Pick your city or area" at bounding box center [878, 140] width 255 height 24
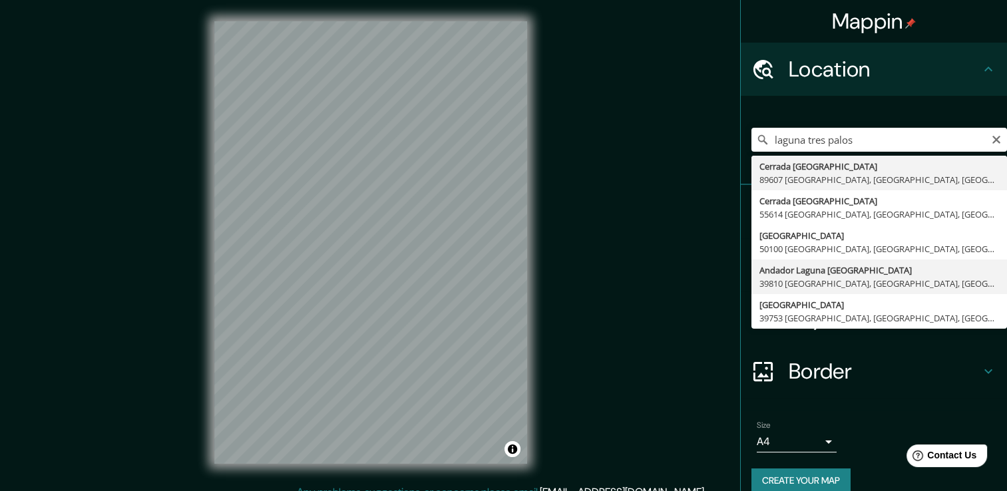
type input "Andador [GEOGRAPHIC_DATA], 39810 [GEOGRAPHIC_DATA], [GEOGRAPHIC_DATA], [GEOGRAP…"
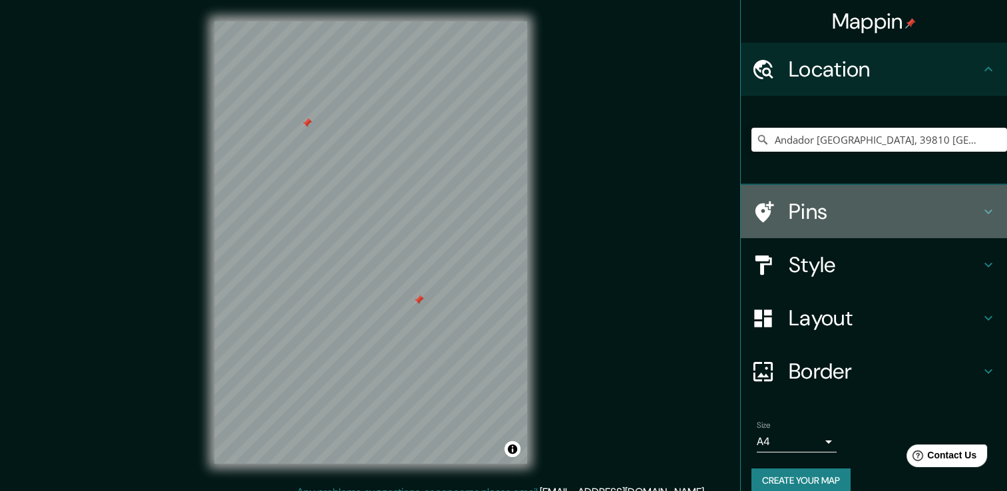
click at [813, 217] on h4 "Pins" at bounding box center [884, 211] width 192 height 27
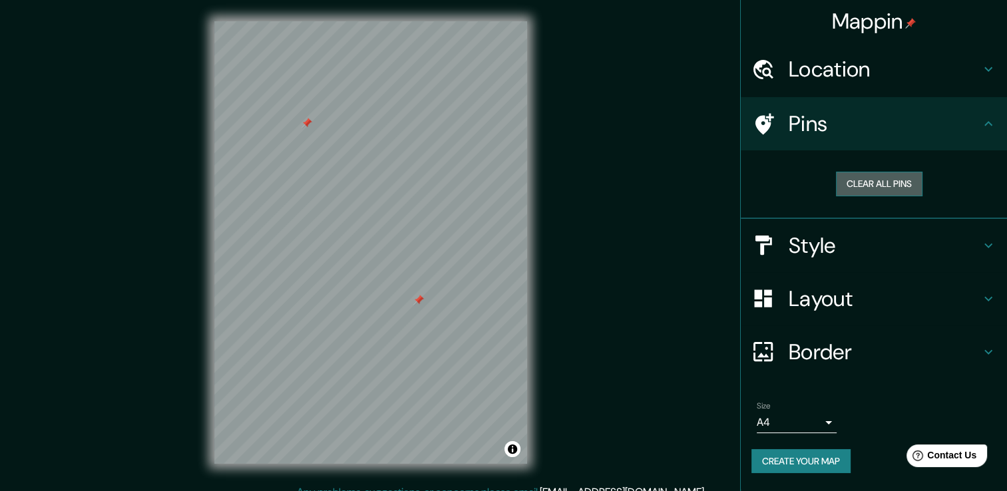
click at [867, 176] on button "Clear all pins" at bounding box center [879, 184] width 86 height 25
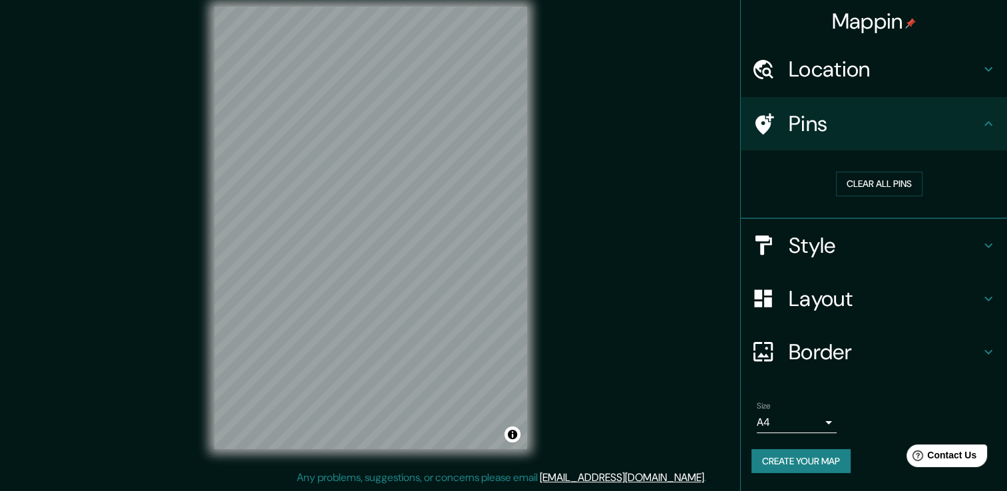
click at [832, 310] on h4 "Layout" at bounding box center [884, 298] width 192 height 27
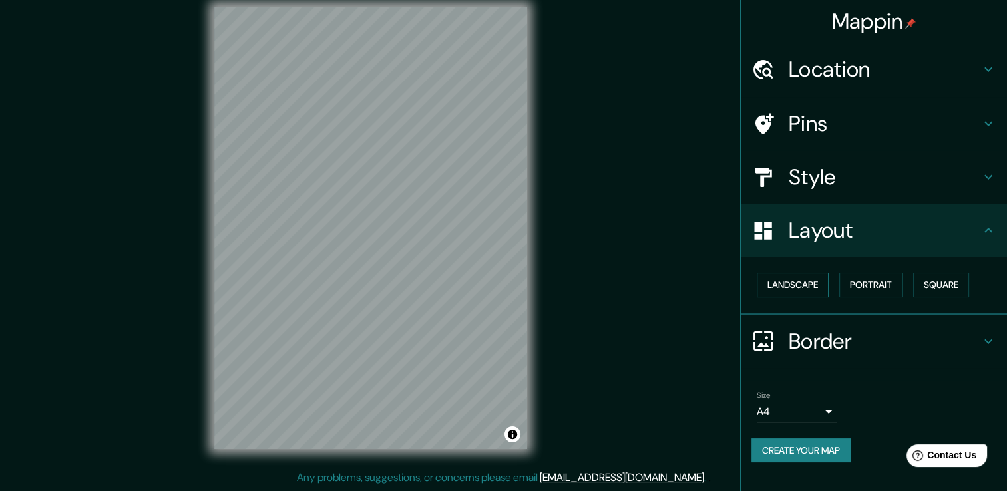
click at [774, 287] on button "Landscape" at bounding box center [793, 285] width 72 height 25
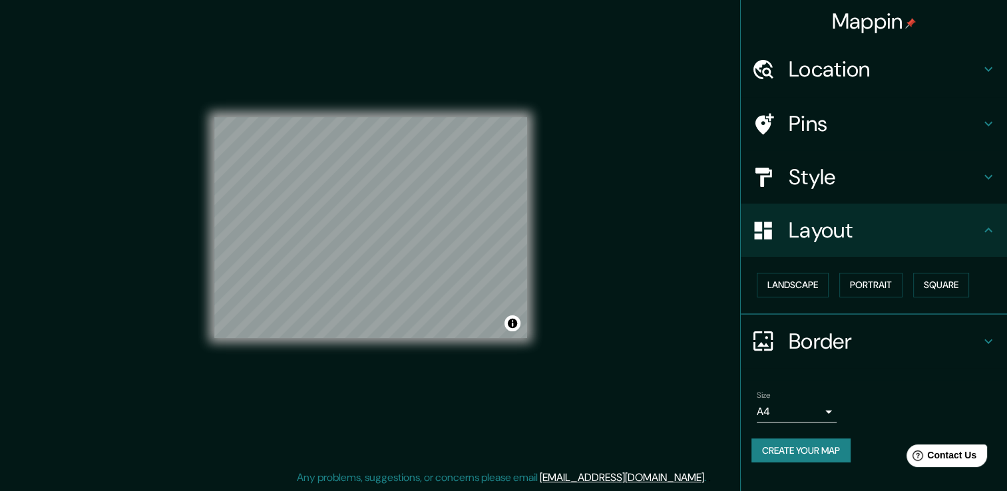
click at [859, 120] on h4 "Pins" at bounding box center [884, 123] width 192 height 27
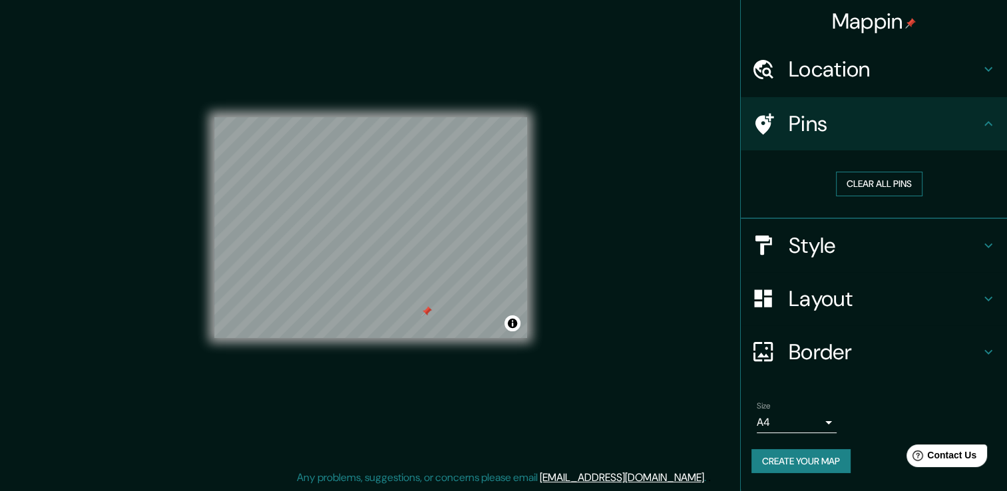
click at [859, 176] on button "Clear all pins" at bounding box center [879, 184] width 86 height 25
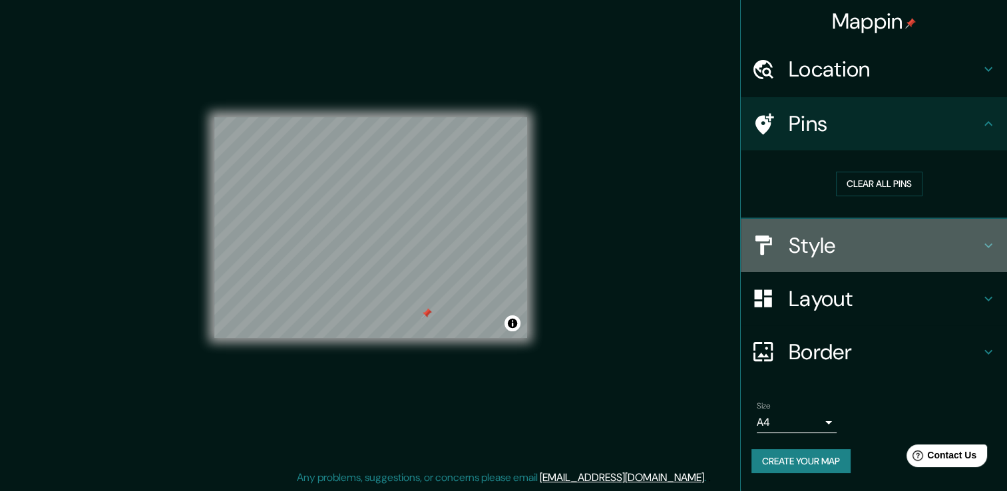
click at [882, 242] on h4 "Style" at bounding box center [884, 245] width 192 height 27
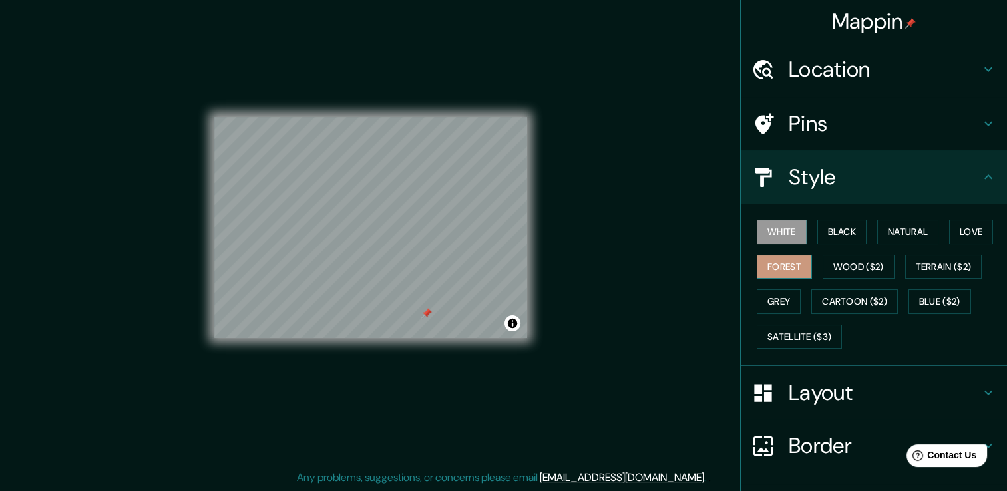
click at [772, 274] on button "Forest" at bounding box center [784, 267] width 55 height 25
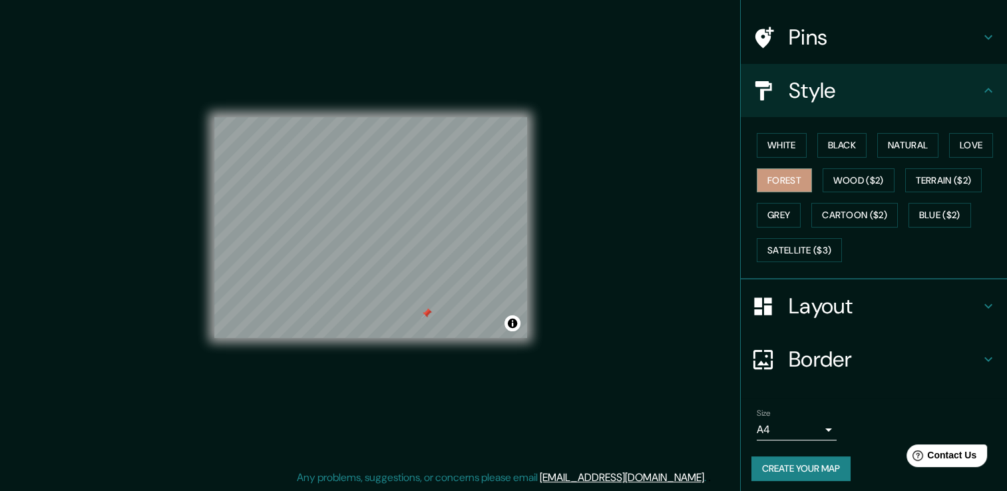
scroll to position [90, 0]
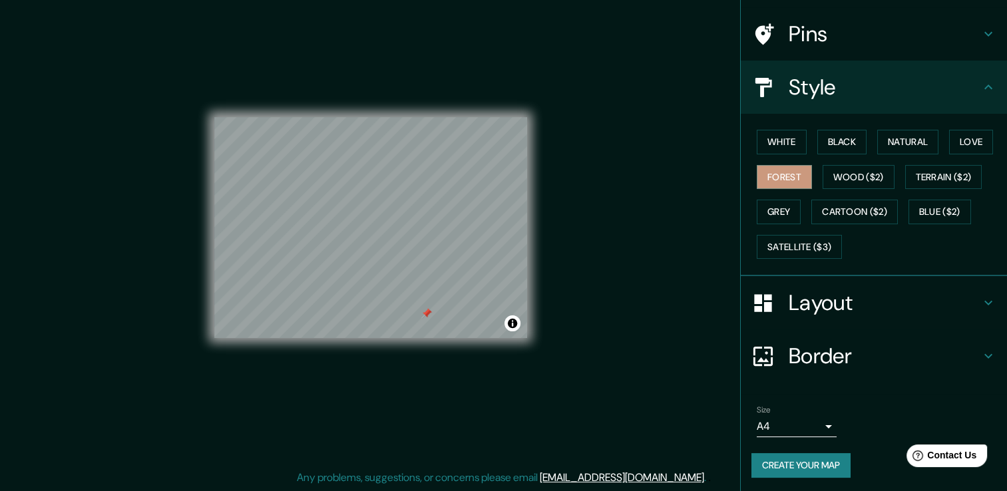
click at [822, 303] on h4 "Layout" at bounding box center [884, 302] width 192 height 27
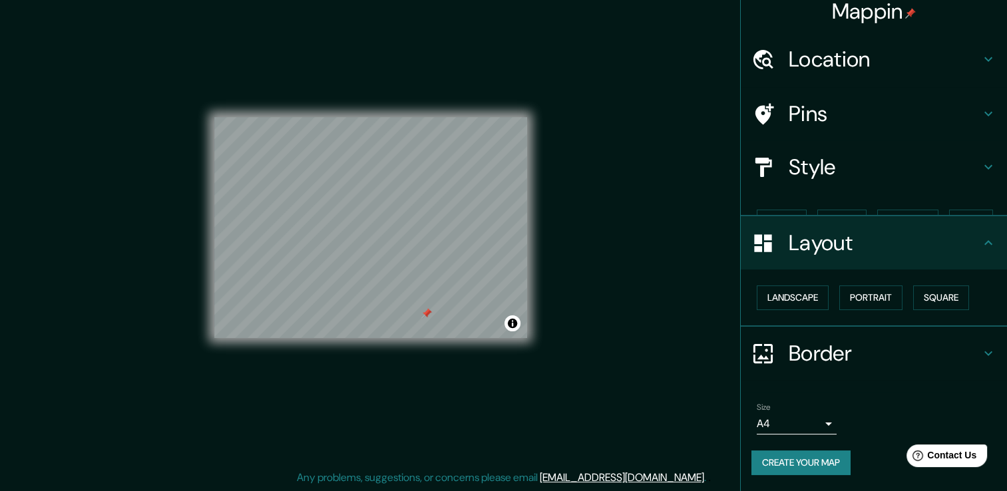
scroll to position [0, 0]
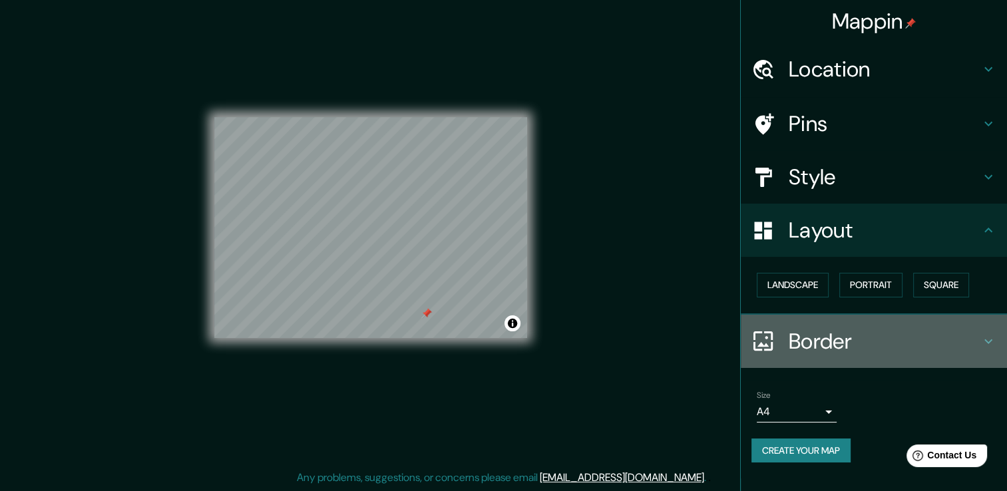
click at [817, 341] on h4 "Border" at bounding box center [884, 341] width 192 height 27
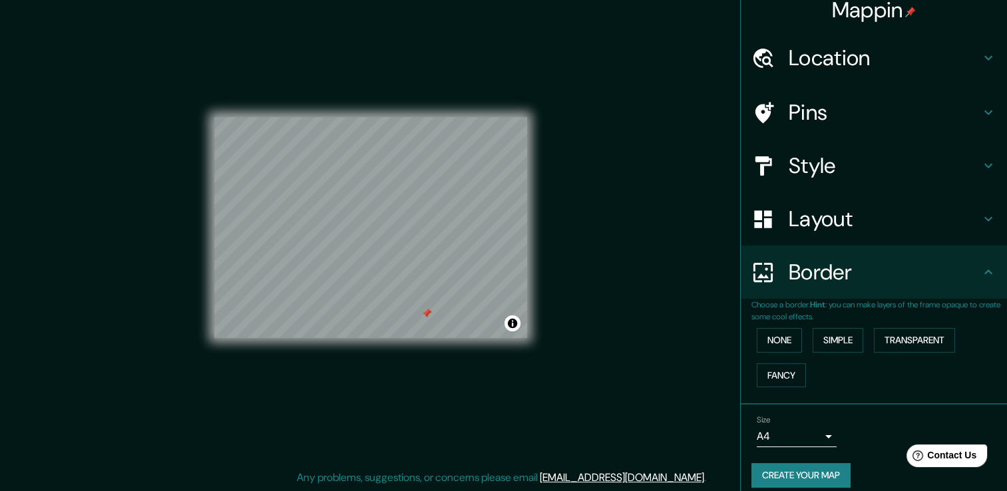
scroll to position [22, 0]
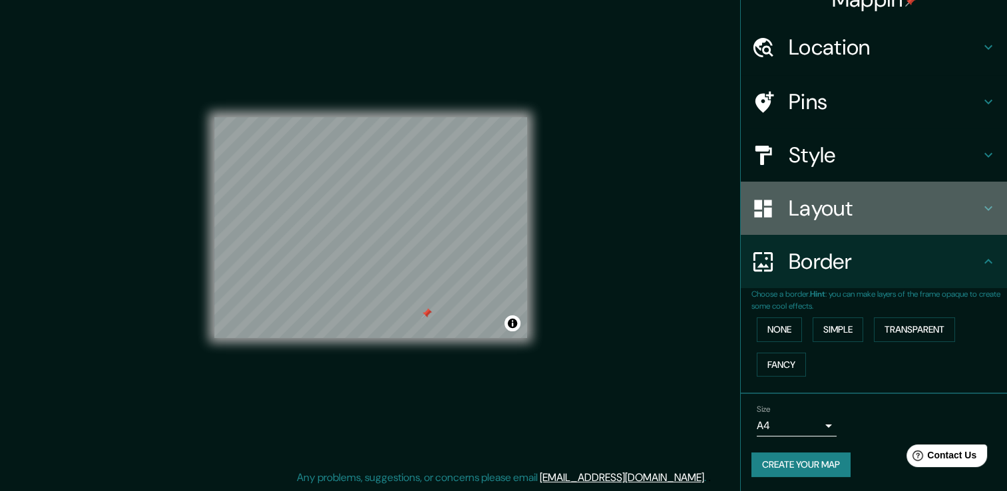
click at [799, 217] on h4 "Layout" at bounding box center [884, 208] width 192 height 27
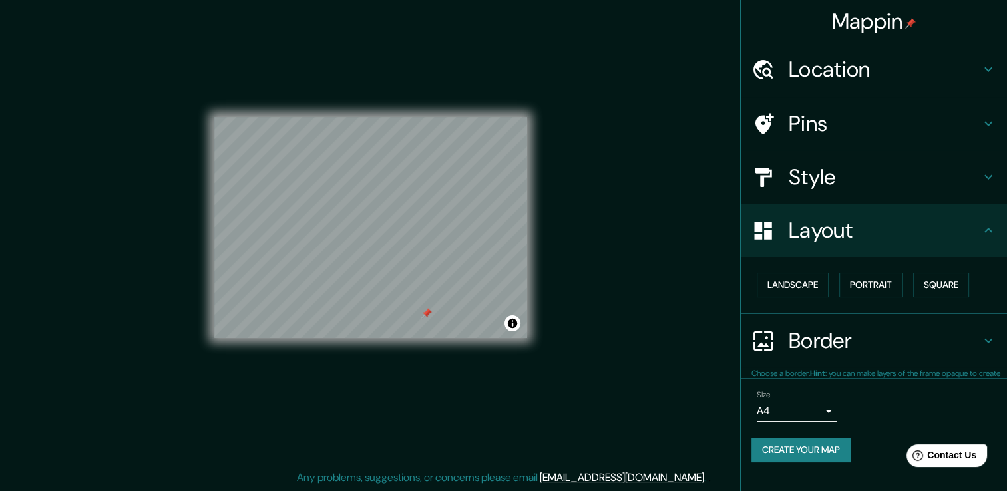
scroll to position [0, 0]
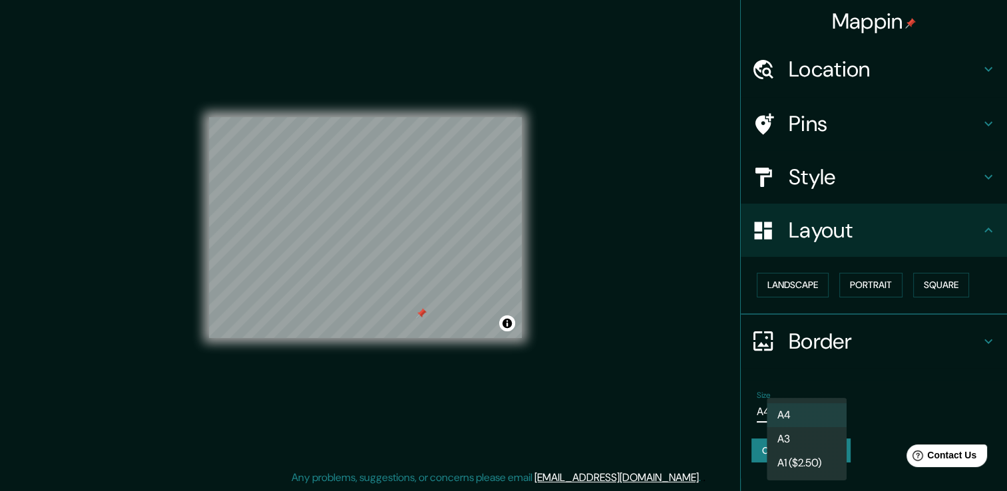
click at [820, 407] on body "Mappin Location Andador Laguna De Tres Palos, 39810 Acapulco, Guerrero, Mexico …" at bounding box center [503, 230] width 1007 height 491
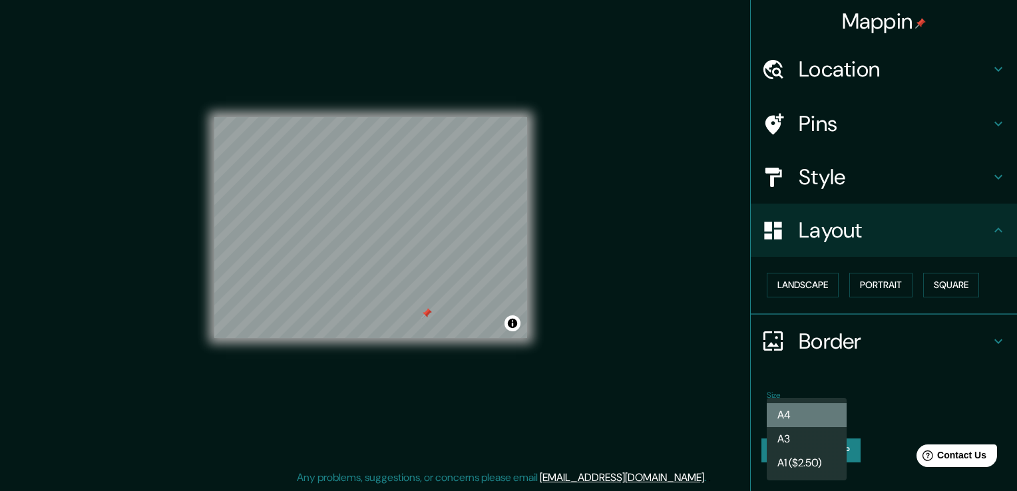
click at [793, 422] on li "A4" at bounding box center [806, 415] width 80 height 24
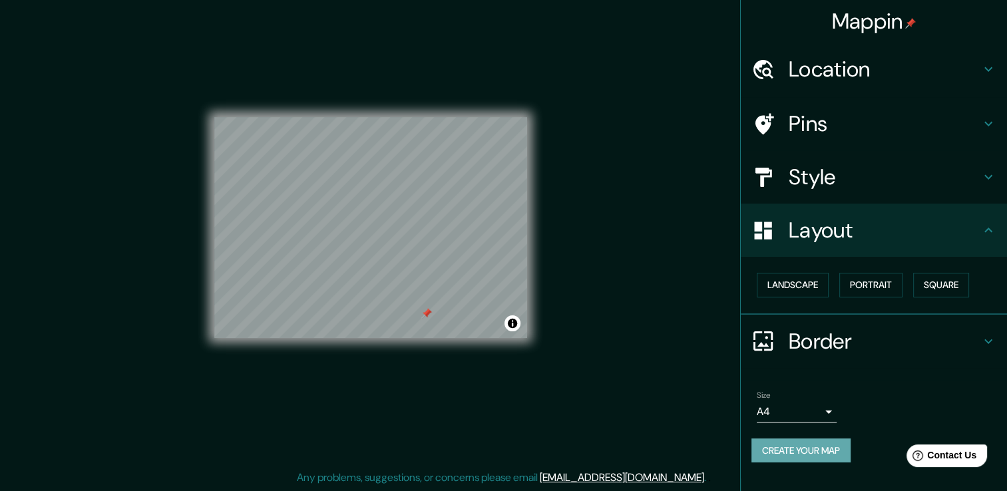
click at [826, 448] on button "Create your map" at bounding box center [800, 450] width 99 height 25
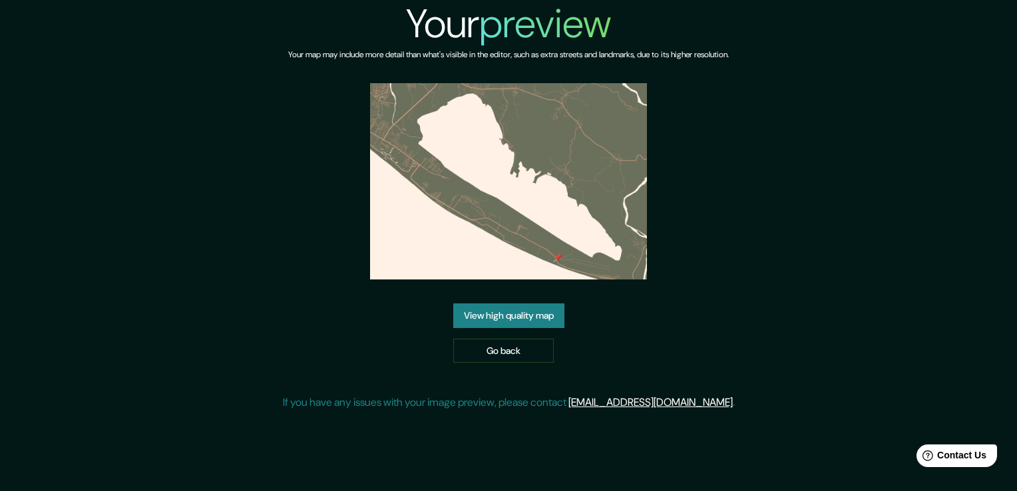
click at [506, 317] on link "View high quality map" at bounding box center [508, 315] width 111 height 25
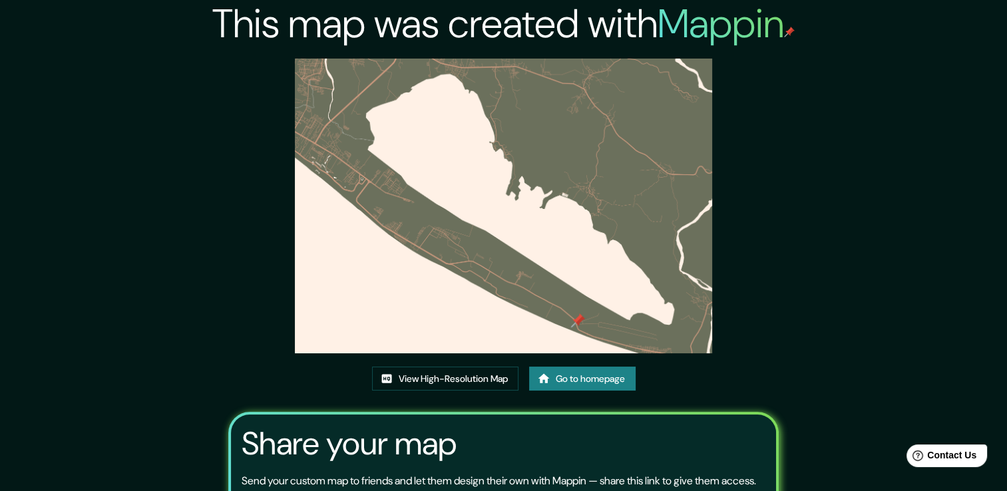
click at [439, 173] on img at bounding box center [503, 206] width 417 height 295
click at [396, 381] on link "View High-Resolution Map" at bounding box center [445, 379] width 146 height 25
click at [437, 209] on img at bounding box center [503, 206] width 417 height 295
click at [576, 381] on link "Go to homepage" at bounding box center [582, 379] width 106 height 25
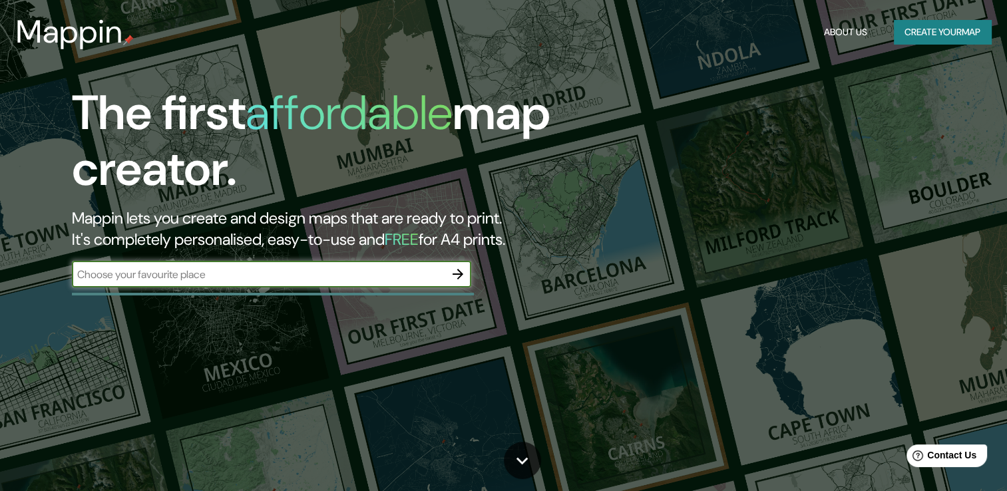
click at [383, 268] on input "text" at bounding box center [258, 274] width 373 height 15
type input "laguna tres palos"
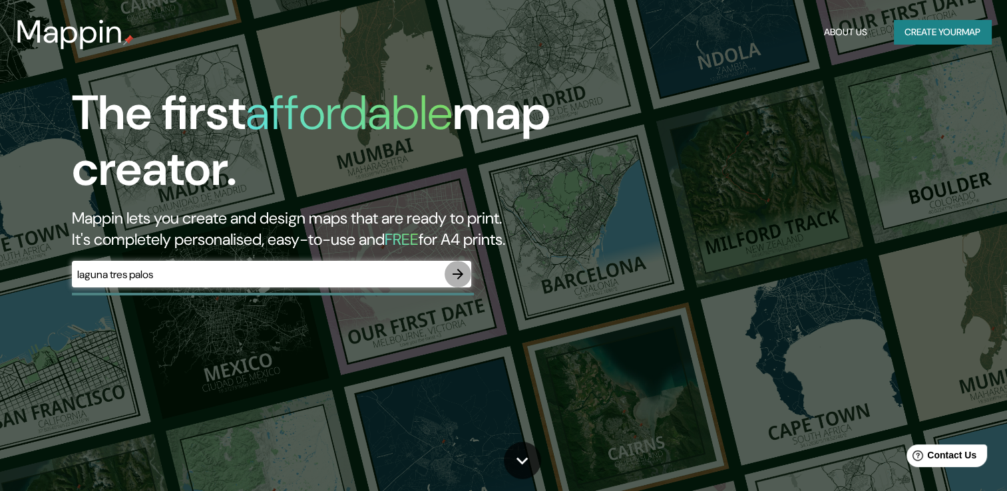
click at [460, 275] on icon "button" at bounding box center [457, 274] width 11 height 11
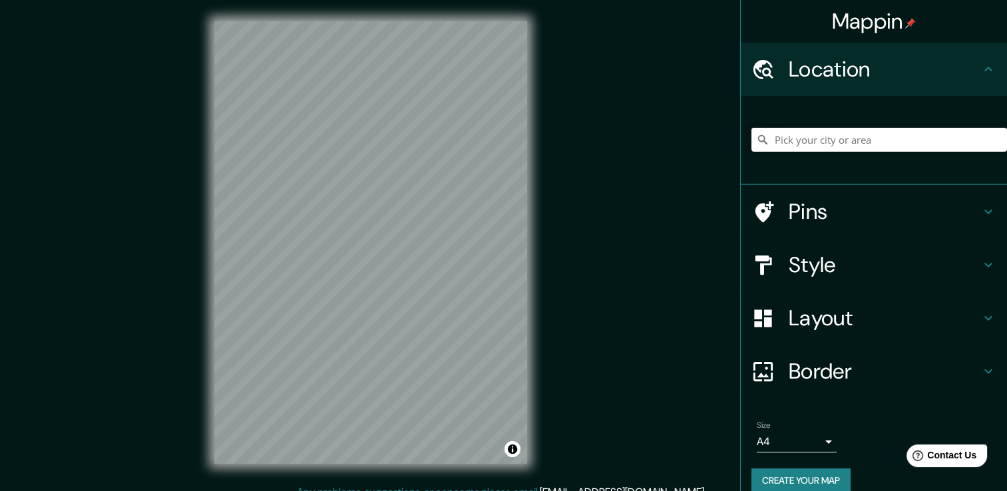
click at [809, 148] on input "Pick your city or area" at bounding box center [878, 140] width 255 height 24
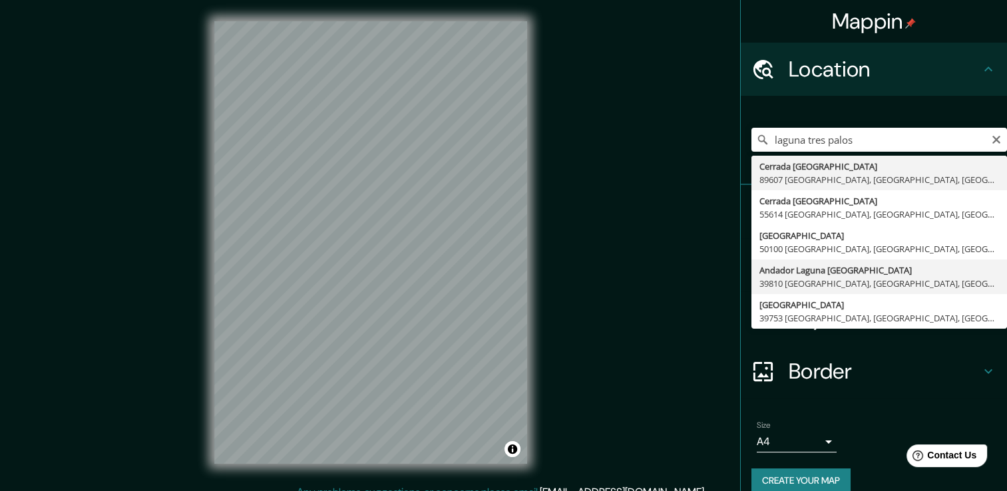
type input "Andador Laguna De Tres Palos, 39810 Acapulco, Guerrero, Mexico"
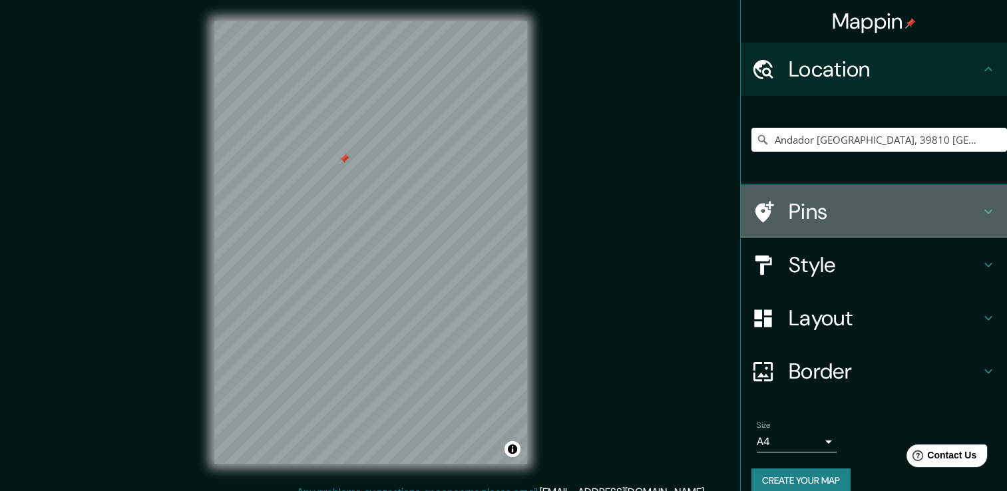
click at [830, 220] on h4 "Pins" at bounding box center [884, 211] width 192 height 27
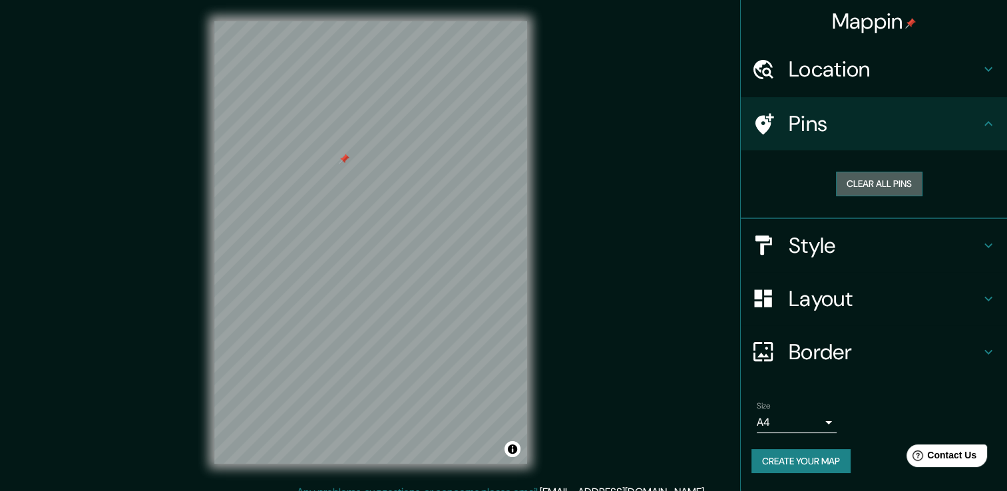
click at [862, 184] on button "Clear all pins" at bounding box center [879, 184] width 86 height 25
click at [873, 358] on h4 "Border" at bounding box center [884, 352] width 192 height 27
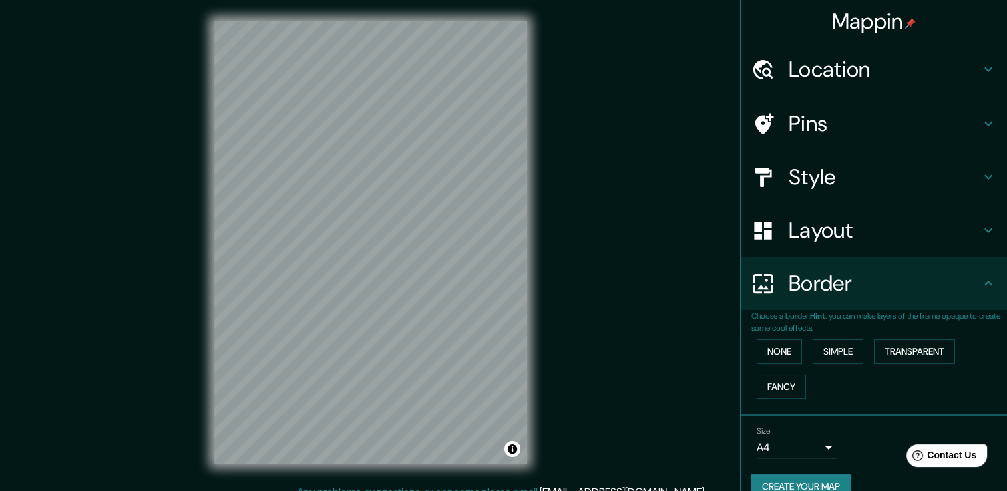
click at [826, 240] on h4 "Layout" at bounding box center [884, 230] width 192 height 27
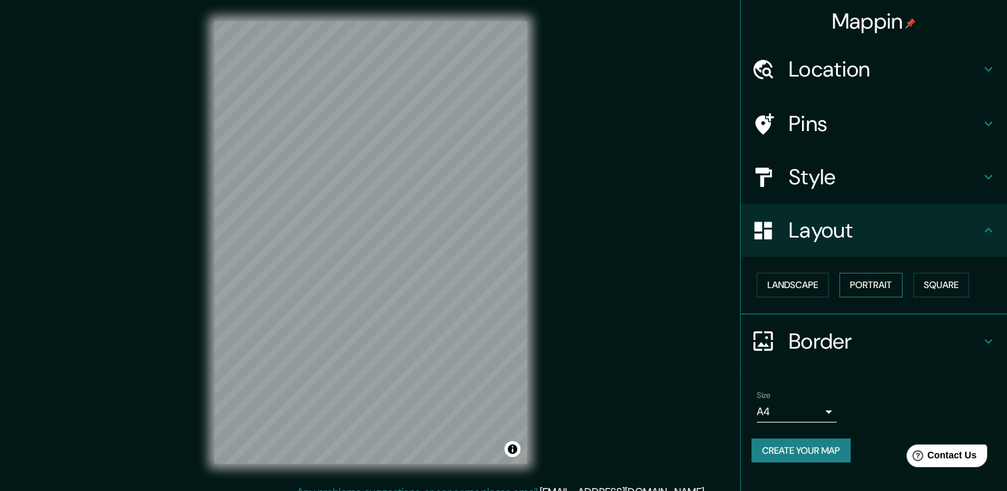
click at [881, 289] on button "Portrait" at bounding box center [870, 285] width 63 height 25
click at [807, 283] on button "Landscape" at bounding box center [793, 285] width 72 height 25
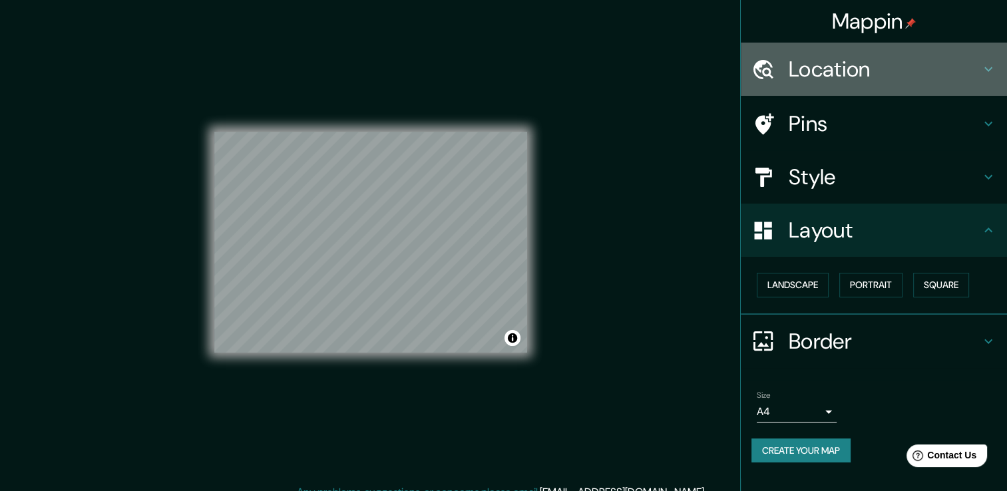
click at [865, 69] on h4 "Location" at bounding box center [884, 69] width 192 height 27
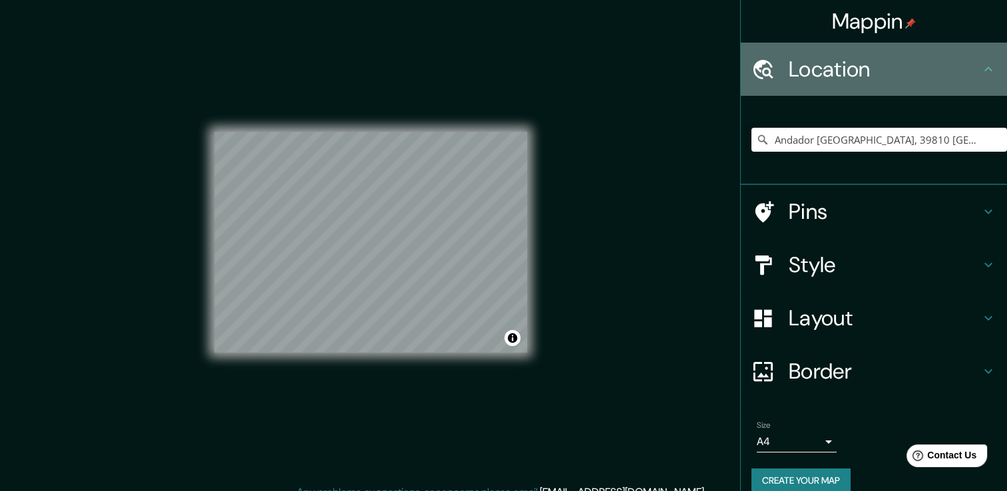
click at [865, 69] on h4 "Location" at bounding box center [884, 69] width 192 height 27
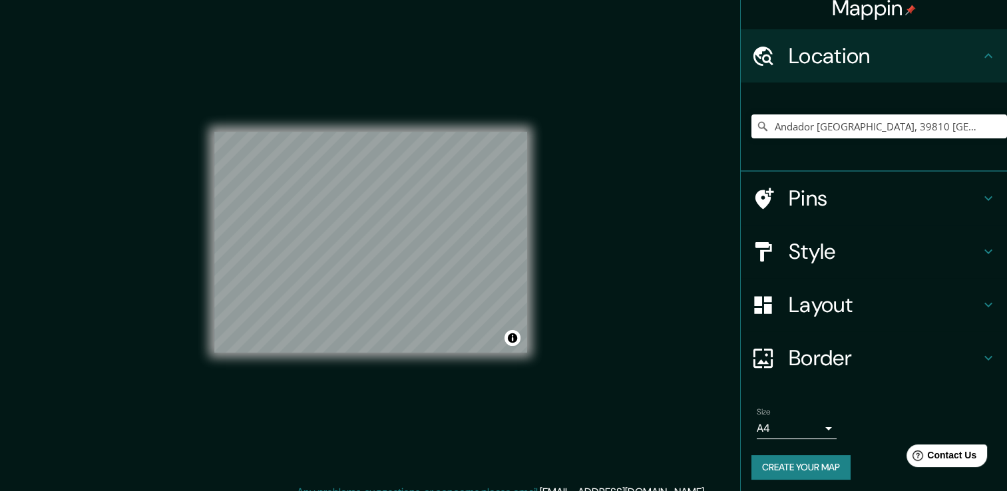
scroll to position [17, 0]
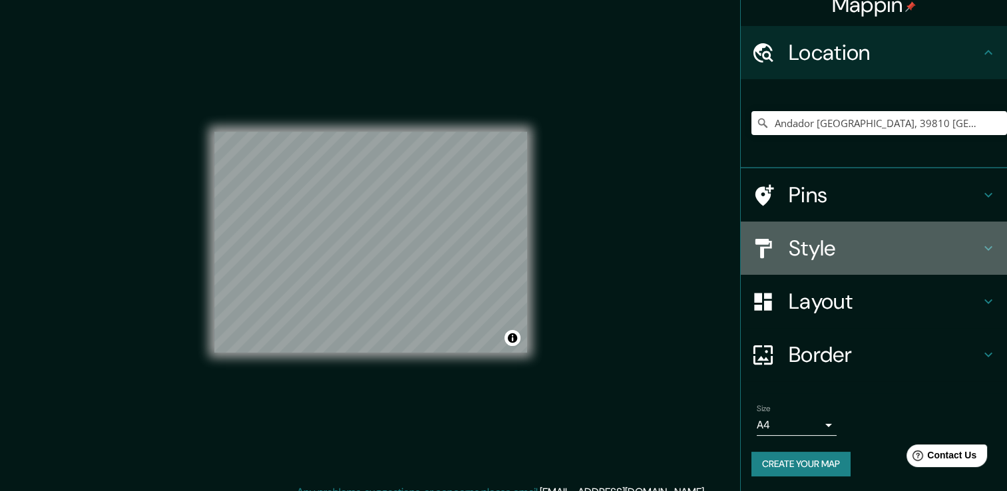
click at [822, 240] on h4 "Style" at bounding box center [884, 248] width 192 height 27
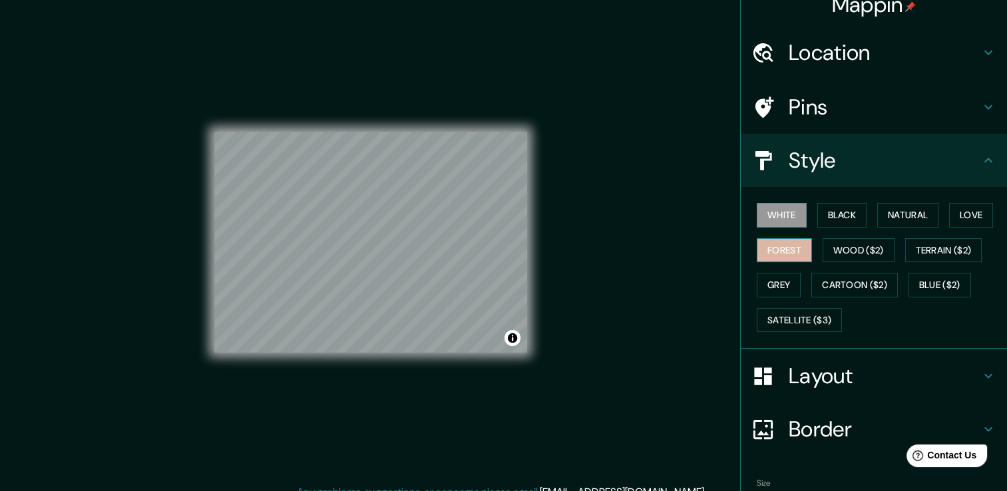
click at [782, 241] on button "Forest" at bounding box center [784, 250] width 55 height 25
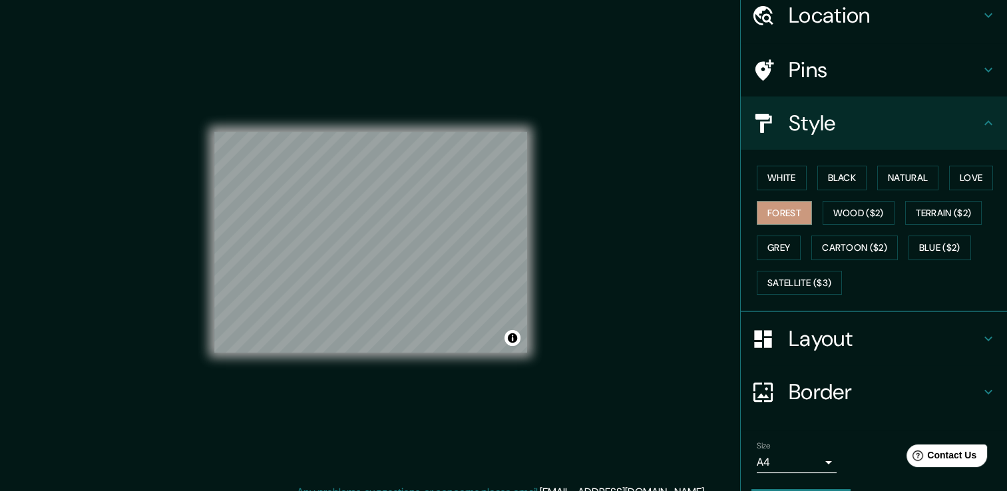
scroll to position [90, 0]
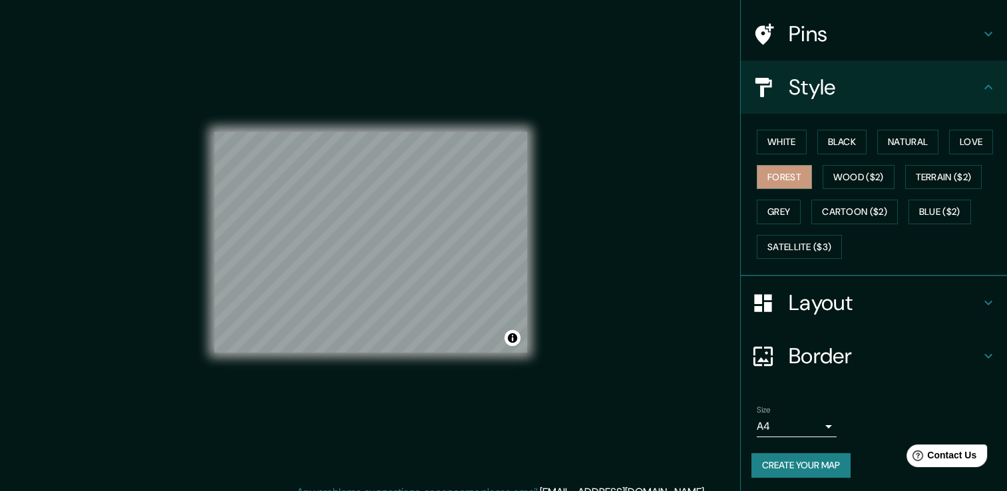
click at [792, 464] on button "Create your map" at bounding box center [800, 465] width 99 height 25
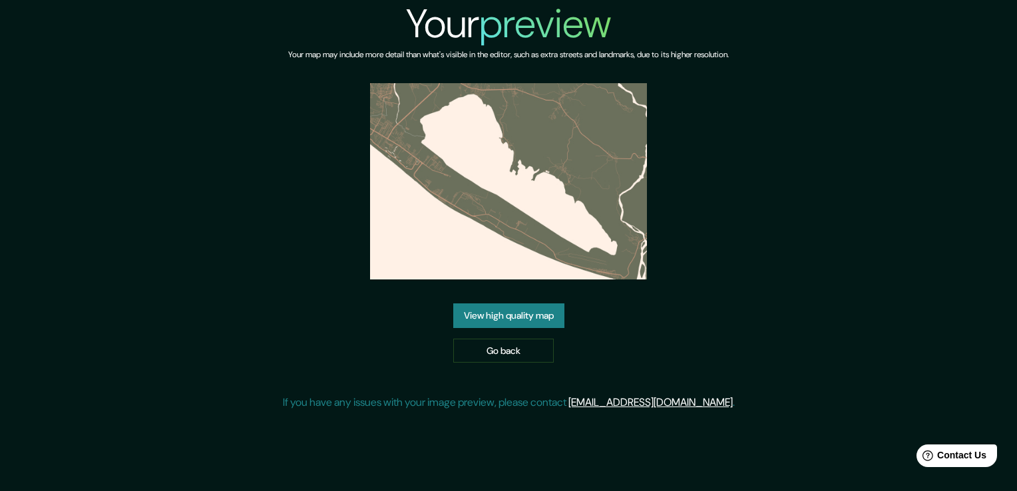
click at [545, 313] on link "View high quality map" at bounding box center [508, 315] width 111 height 25
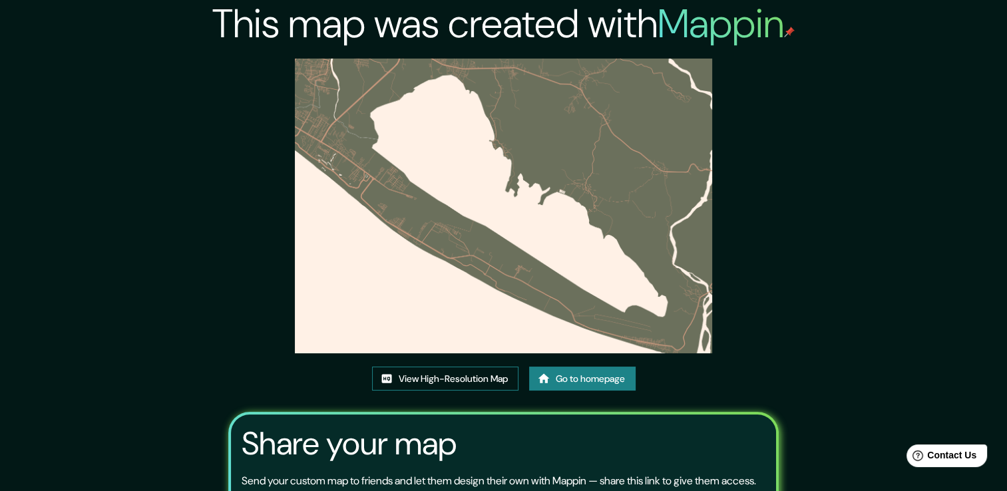
click at [456, 367] on link "View High-Resolution Map" at bounding box center [445, 379] width 146 height 25
